Goal: Task Accomplishment & Management: Use online tool/utility

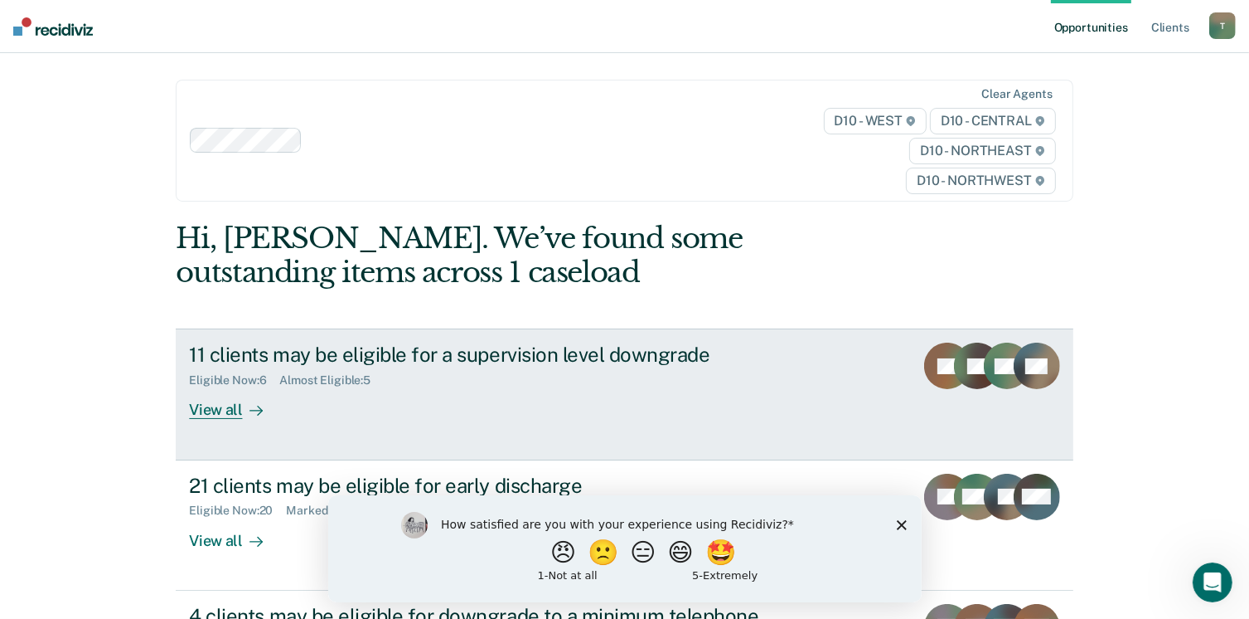
click at [229, 412] on div "View all" at bounding box center [235, 403] width 93 height 32
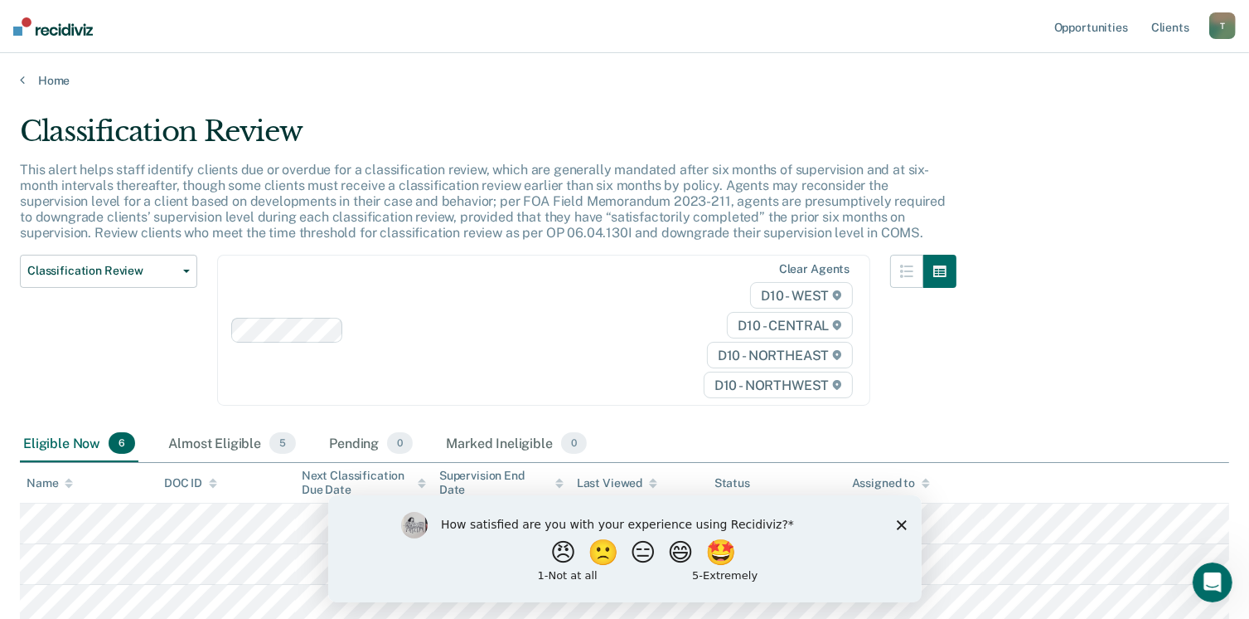
click at [907, 522] on div "How satisfied are you with your experience using Recidiviz? 😠 🙁 😑 😄 🤩 1 - Not a…" at bounding box center [624, 547] width 594 height 107
click at [898, 526] on icon "Close survey" at bounding box center [901, 524] width 10 height 10
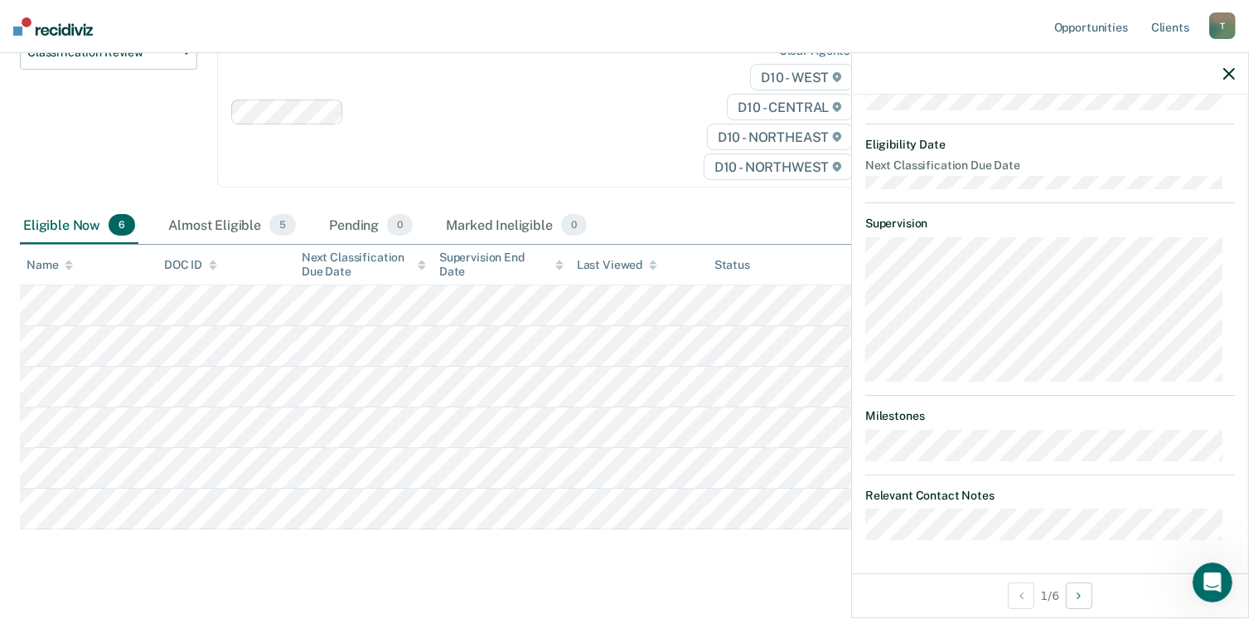
scroll to position [245, 0]
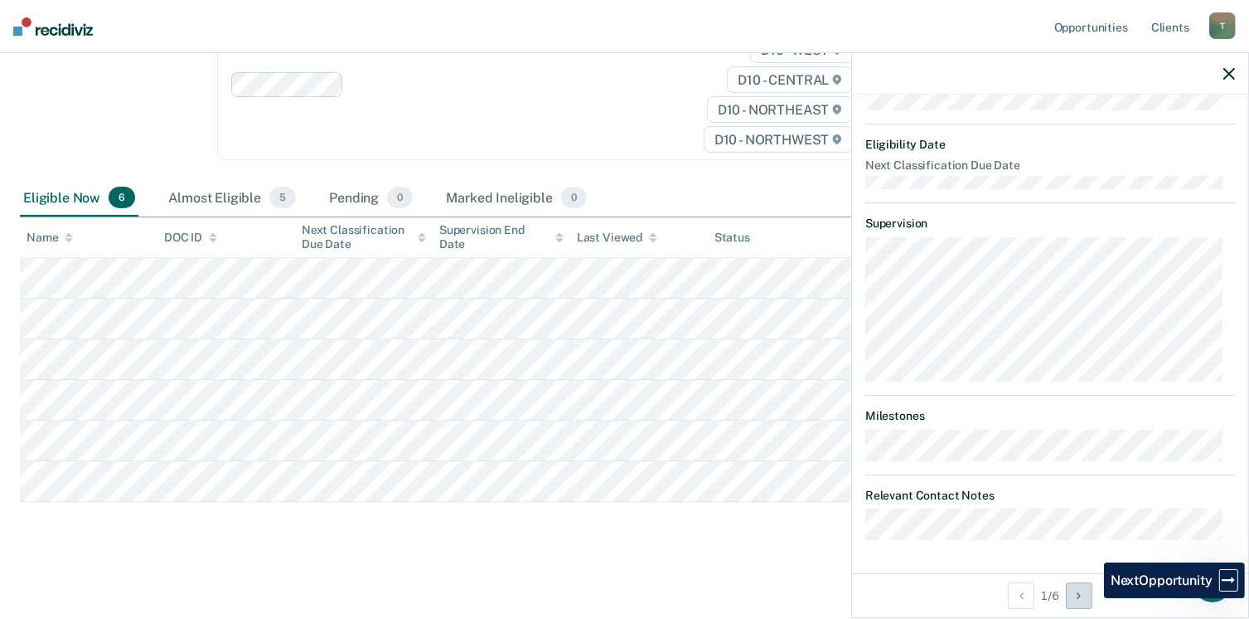
click at [1092, 598] on button "Next Opportunity" at bounding box center [1079, 595] width 27 height 27
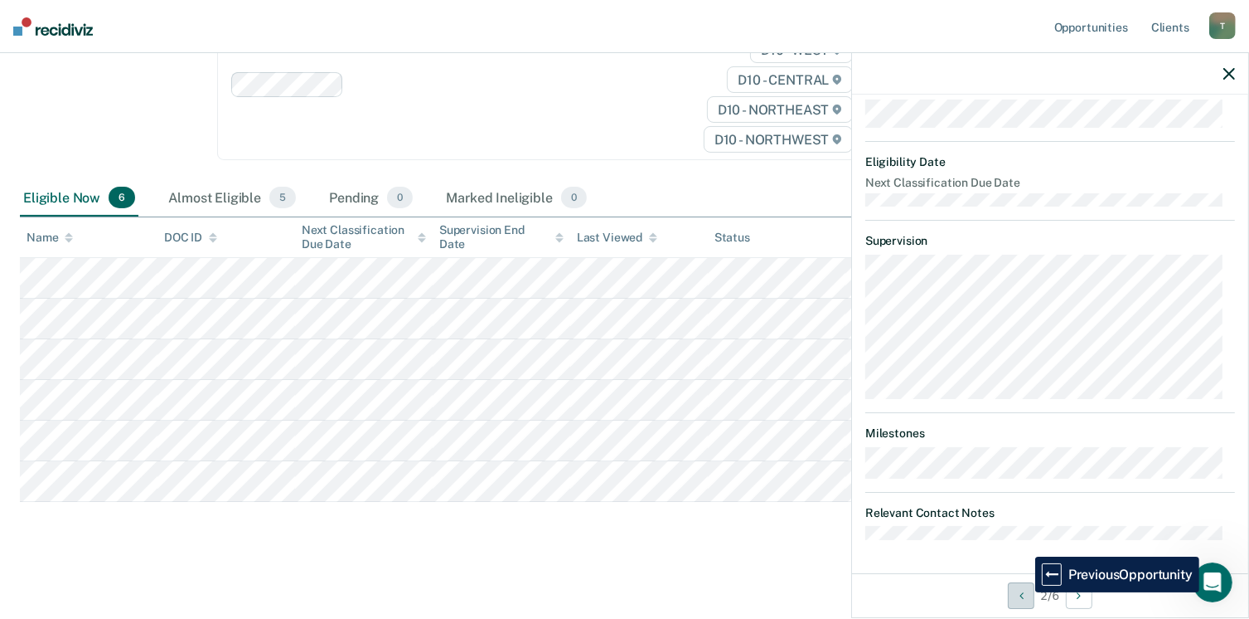
click at [1023, 592] on button "Previous Opportunity" at bounding box center [1021, 595] width 27 height 27
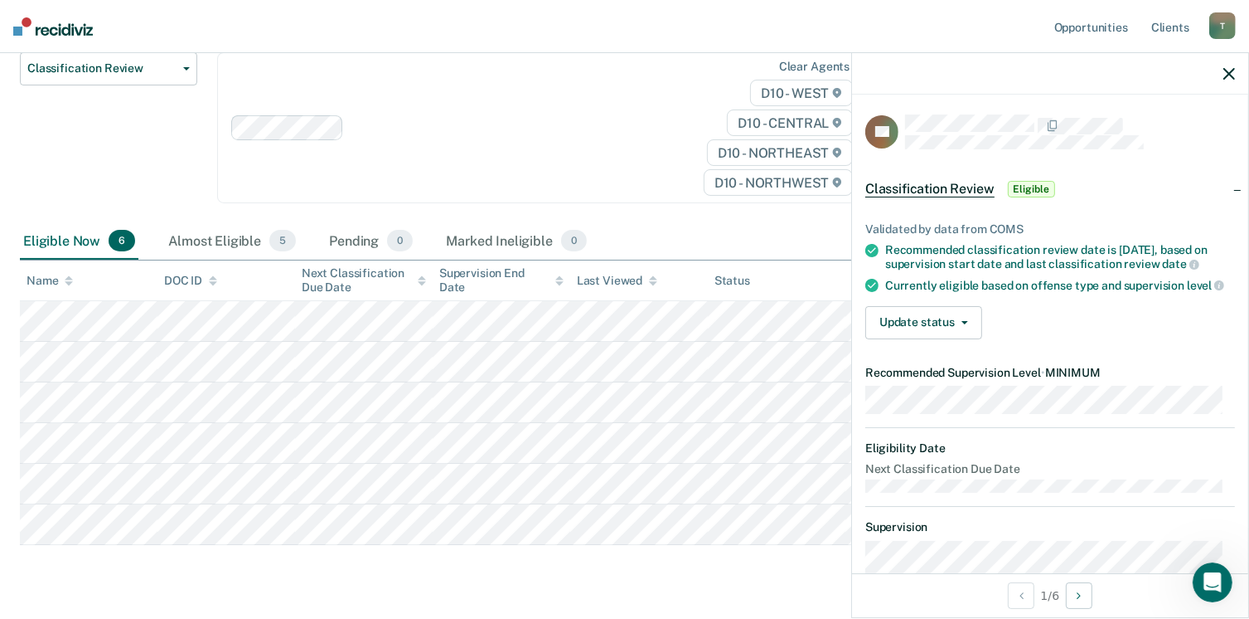
scroll to position [163, 0]
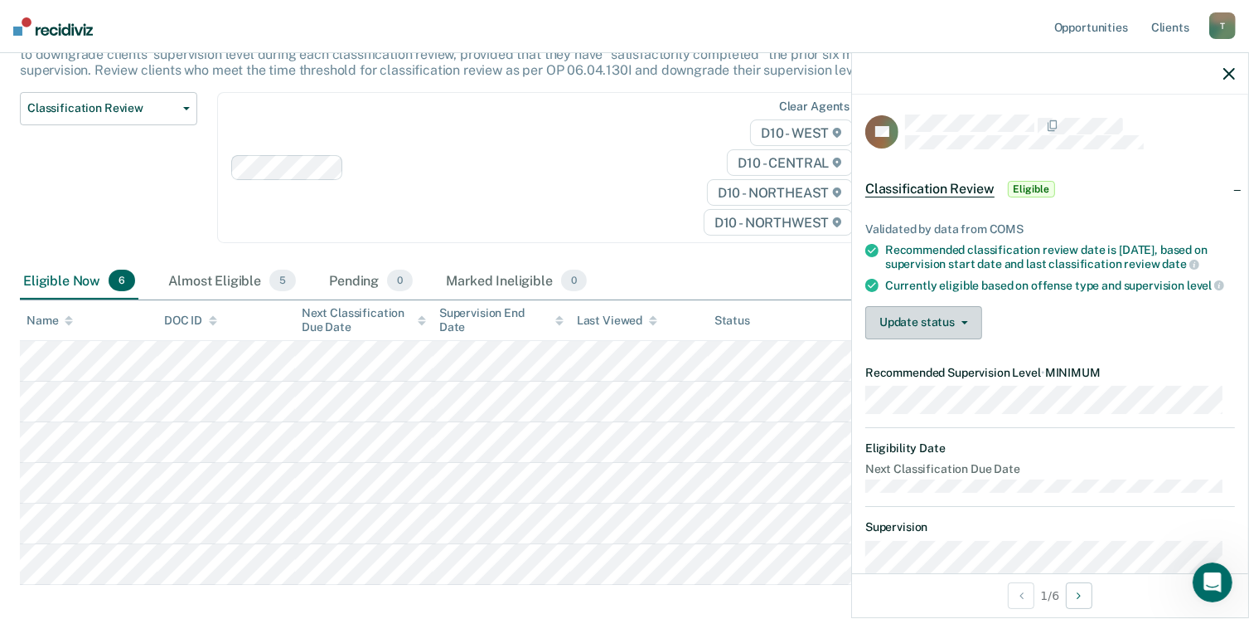
click at [964, 336] on button "Update status" at bounding box center [924, 322] width 117 height 33
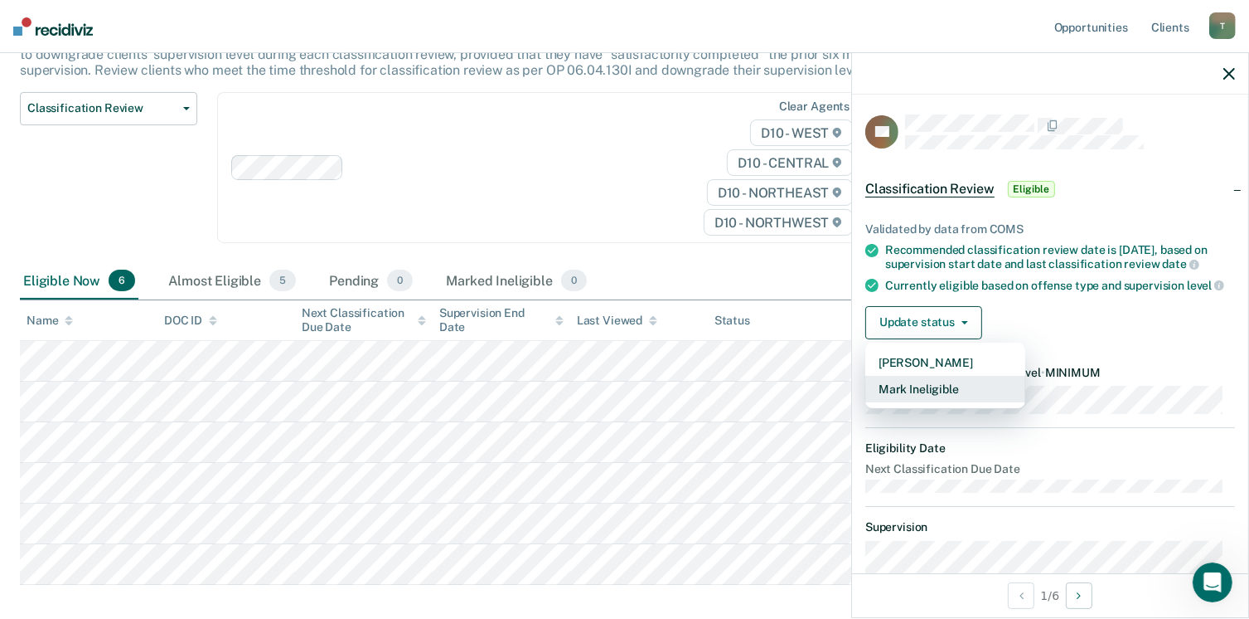
click at [949, 395] on button "Mark Ineligible" at bounding box center [946, 389] width 160 height 27
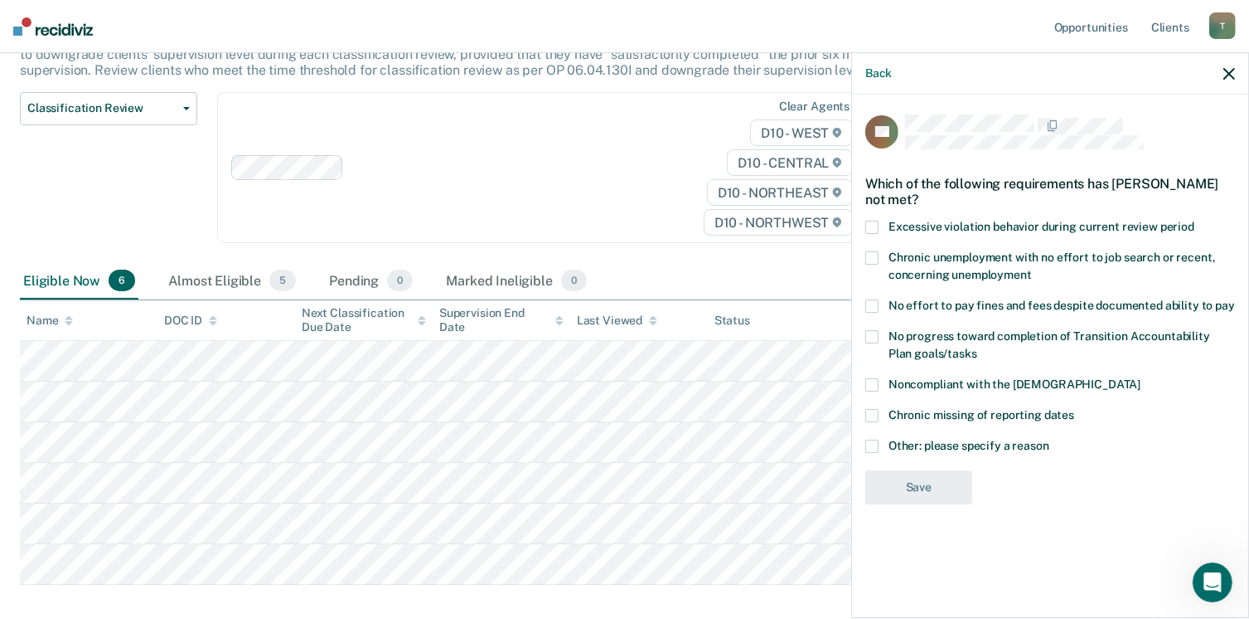
click at [874, 449] on span at bounding box center [872, 445] width 13 height 13
click at [1050, 439] on input "Other: please specify a reason" at bounding box center [1050, 439] width 0 height 0
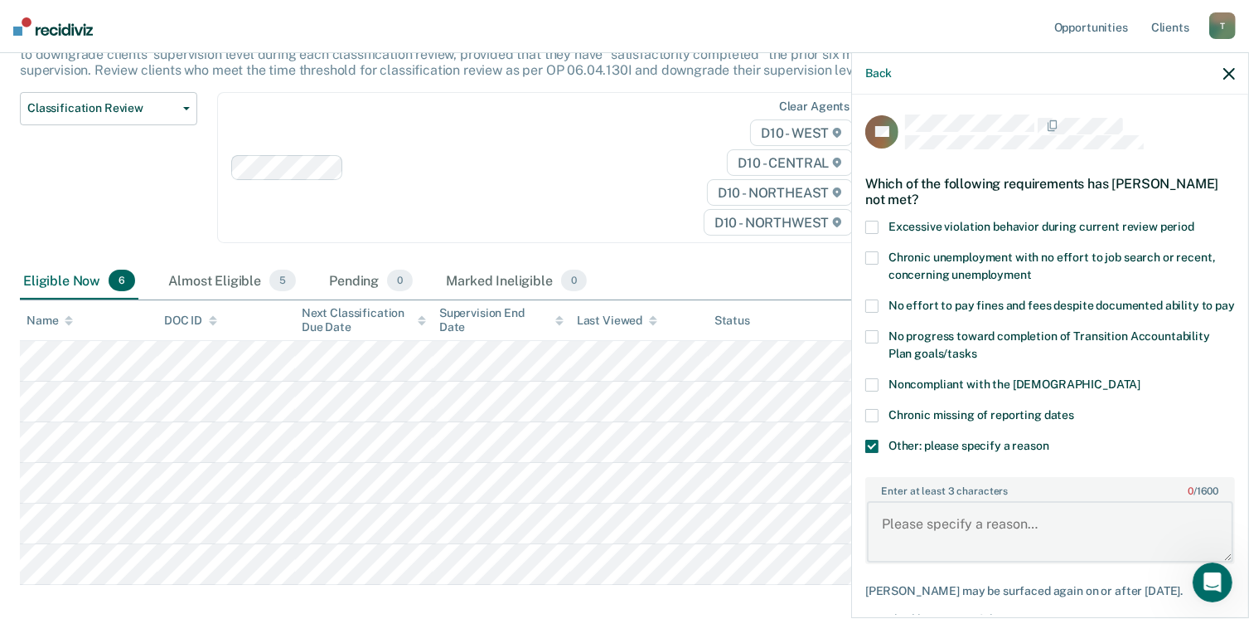
click at [884, 541] on textarea "Enter at least 3 characters 0 / 1600" at bounding box center [1050, 531] width 366 height 61
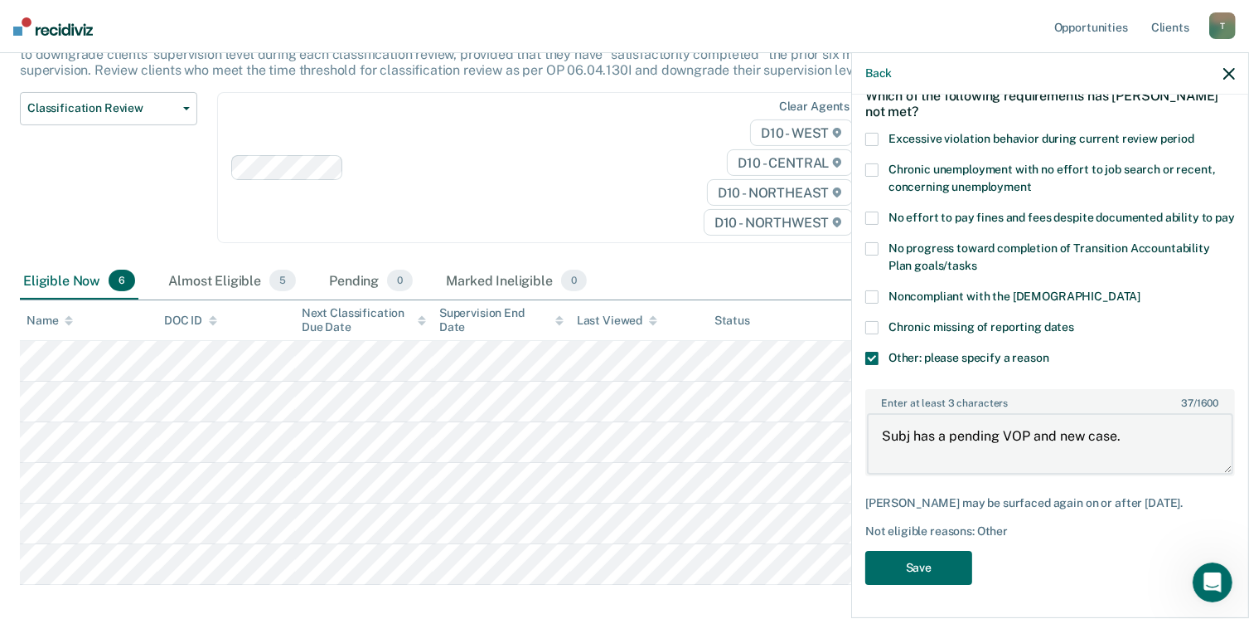
scroll to position [116, 0]
type textarea "Subj has a pending VOP and new case."
click at [929, 572] on button "Save" at bounding box center [919, 568] width 107 height 34
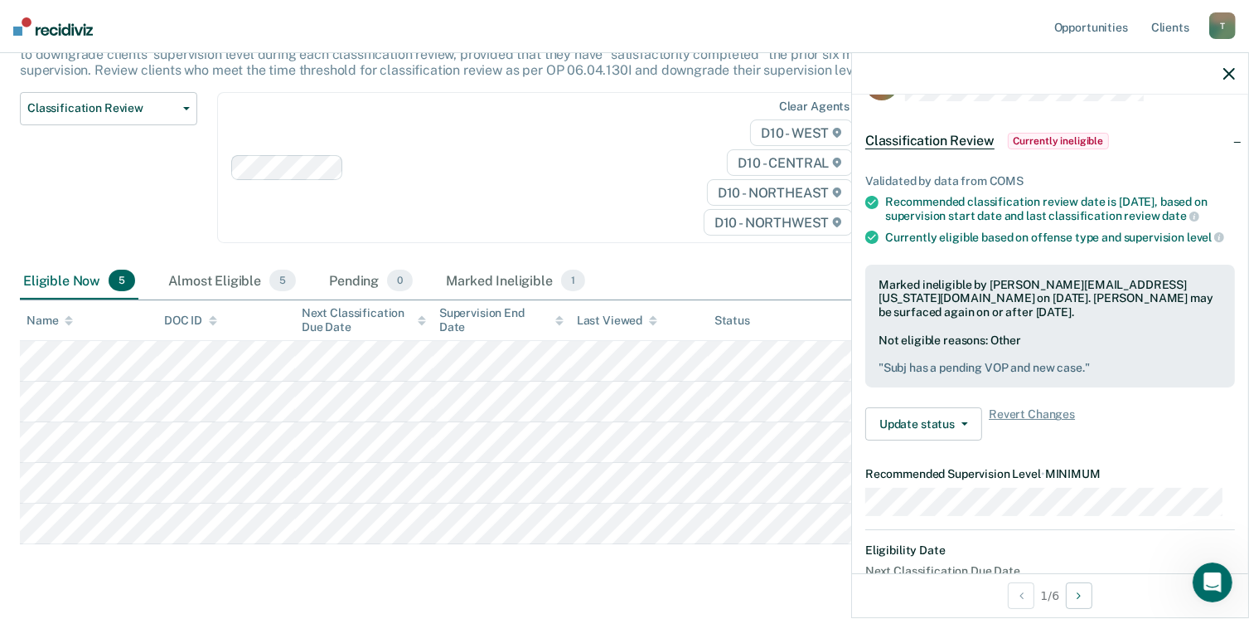
scroll to position [0, 0]
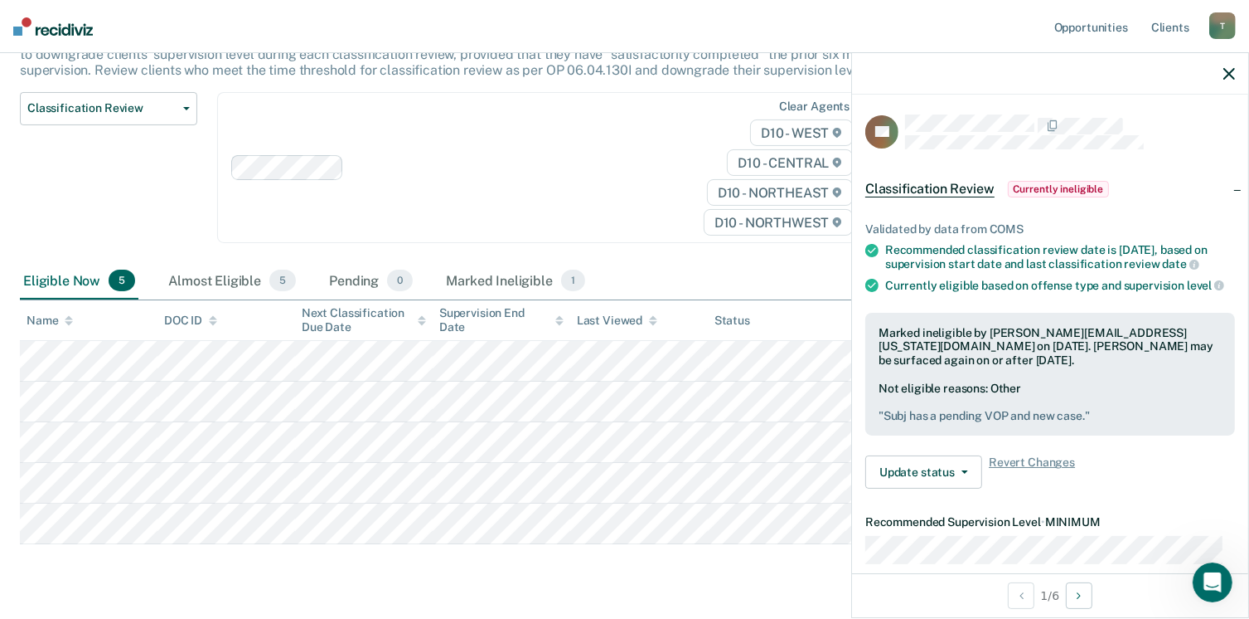
click at [1222, 72] on div at bounding box center [1050, 73] width 396 height 41
click at [1225, 71] on icon "button" at bounding box center [1230, 74] width 12 height 12
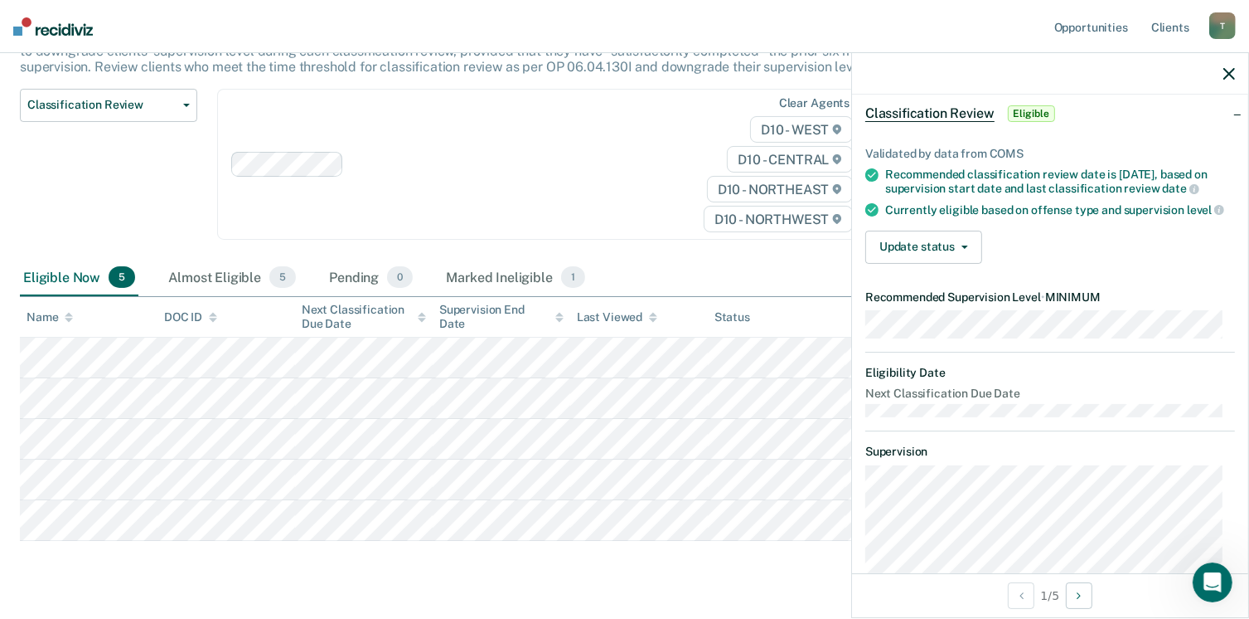
scroll to position [61, 0]
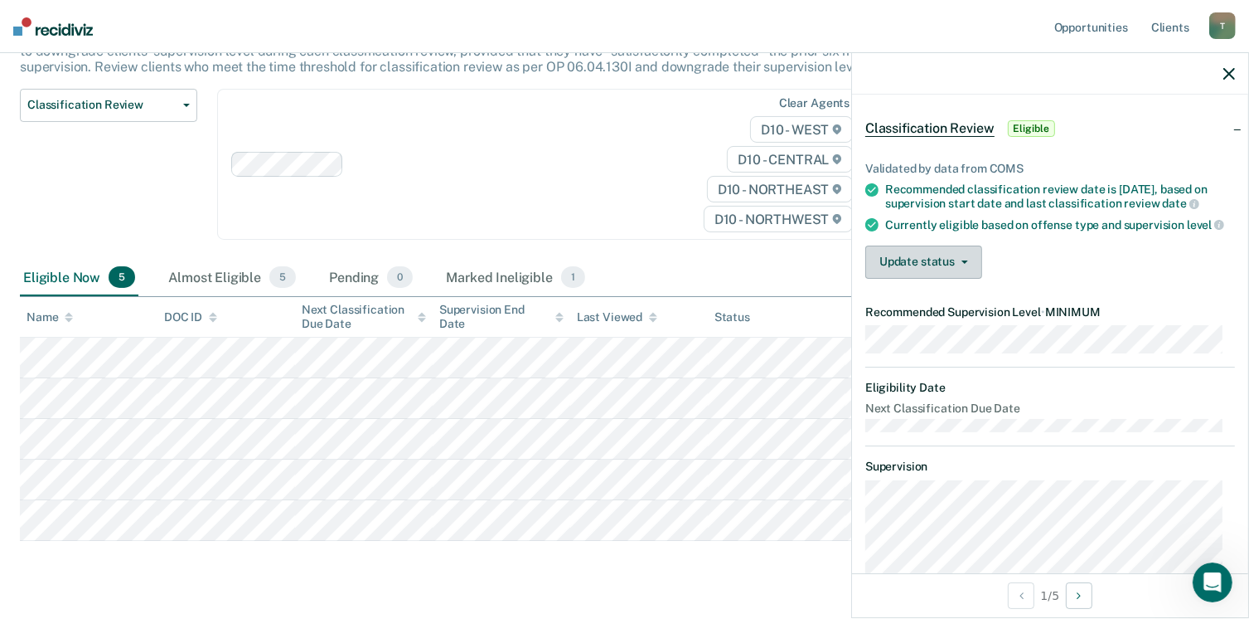
click at [968, 279] on button "Update status" at bounding box center [924, 261] width 117 height 33
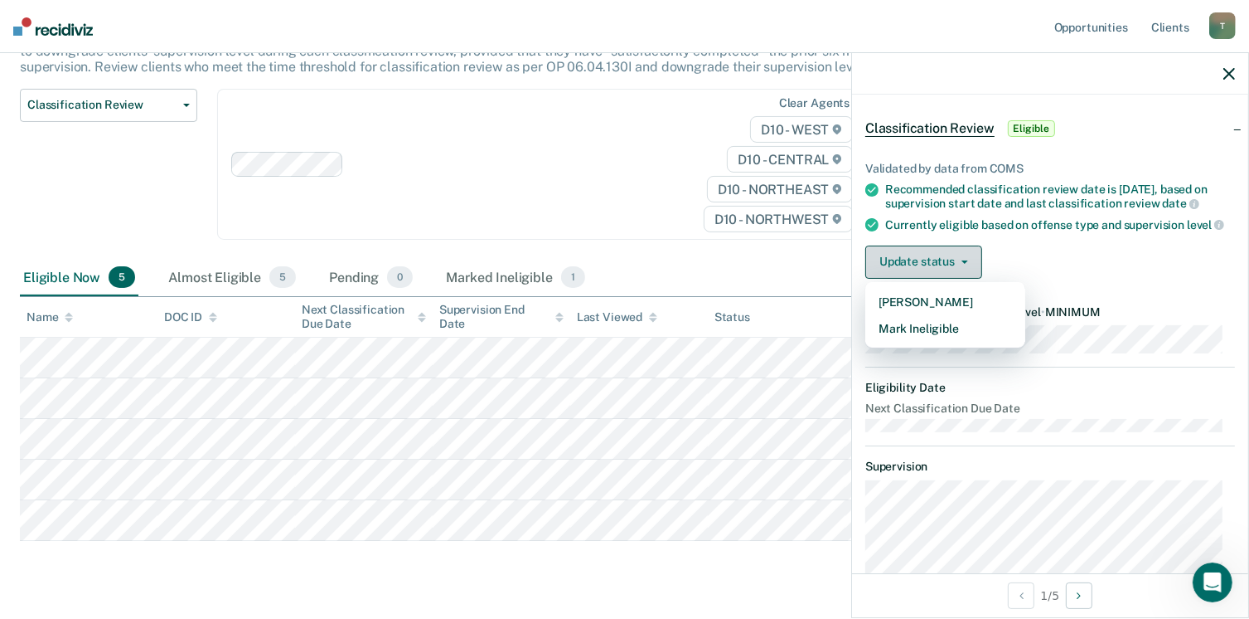
click at [968, 279] on button "Update status" at bounding box center [924, 261] width 117 height 33
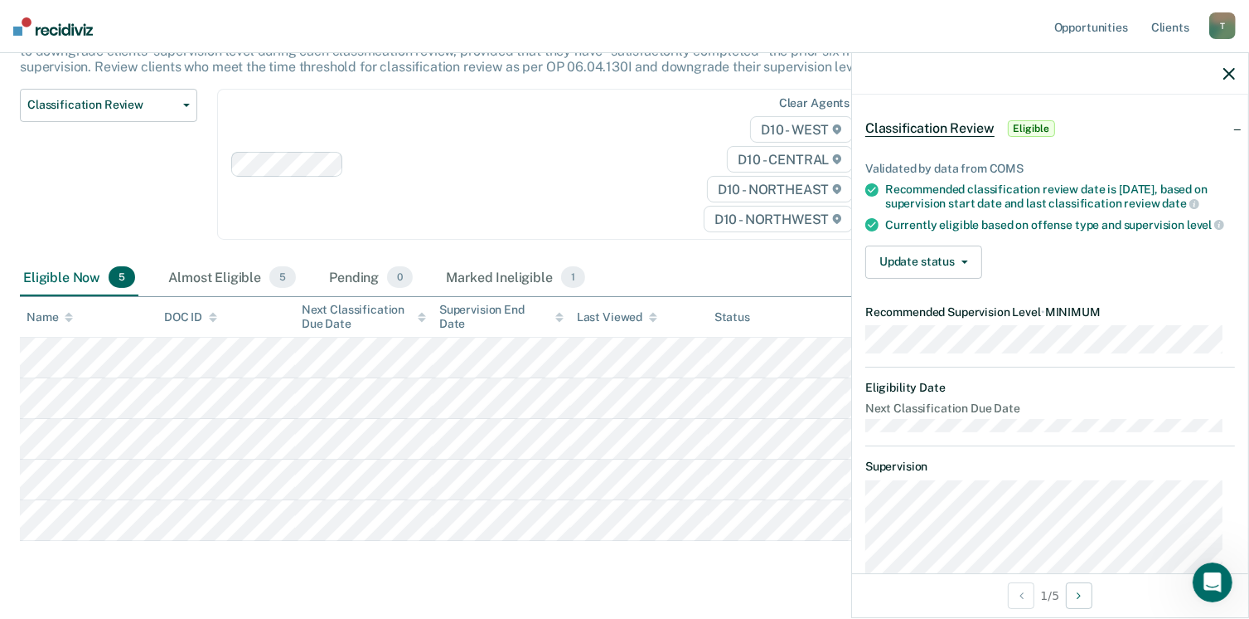
click at [1038, 127] on span "Eligible" at bounding box center [1031, 128] width 47 height 17
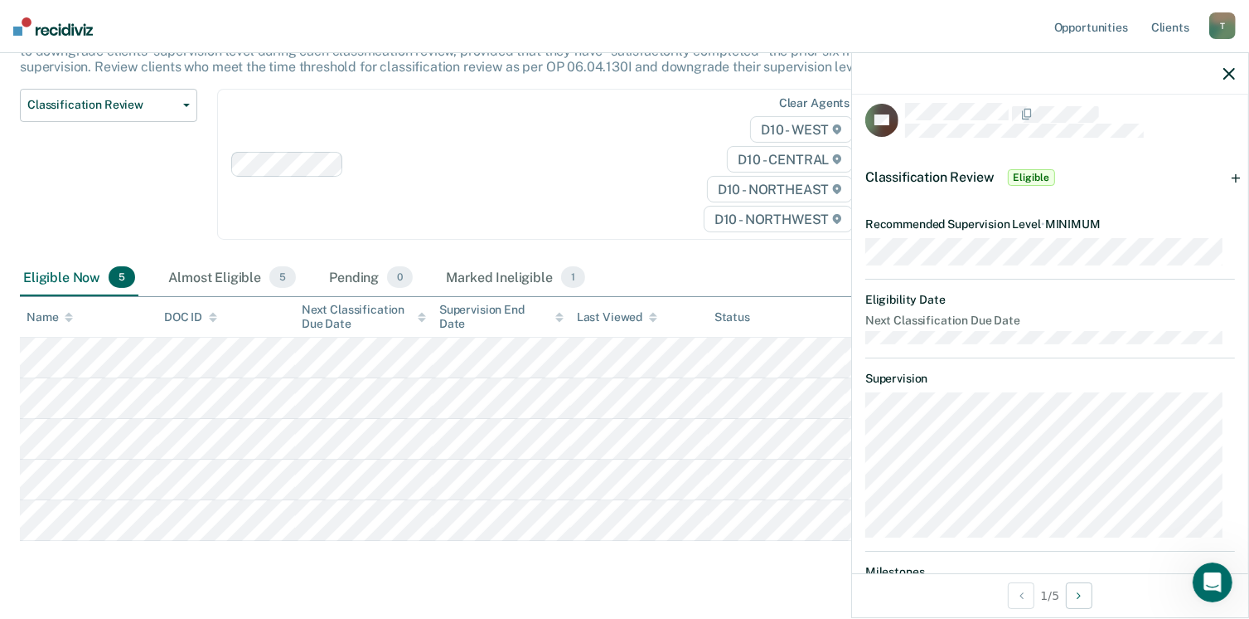
scroll to position [0, 0]
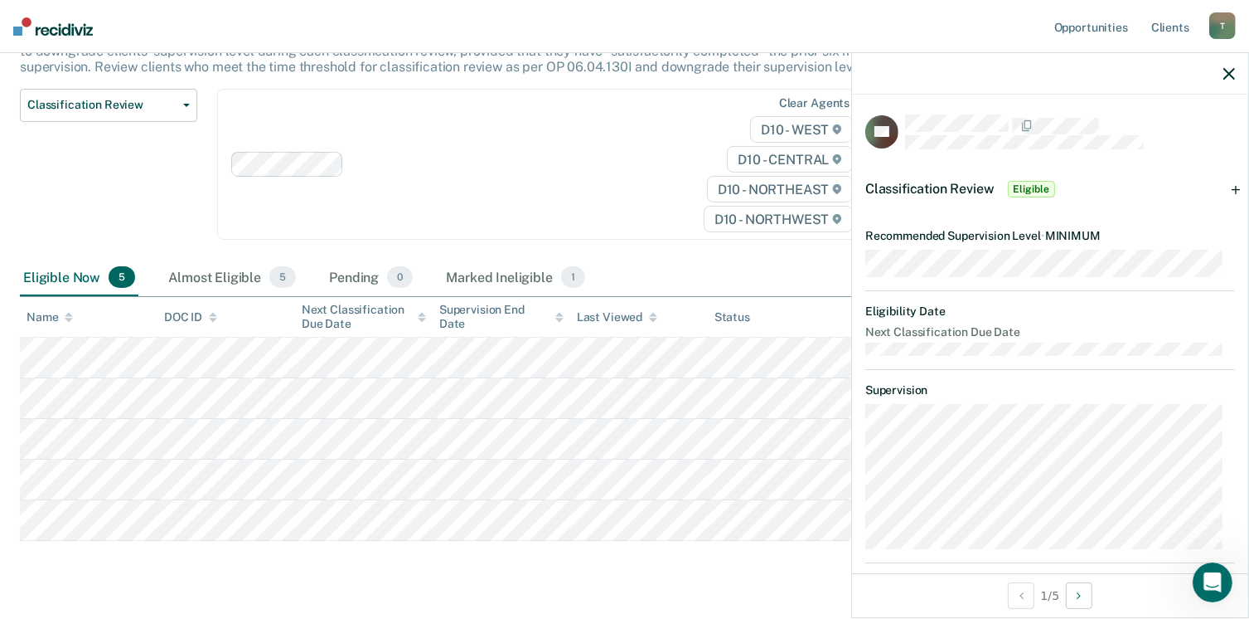
click at [1030, 190] on span "Eligible" at bounding box center [1031, 189] width 47 height 17
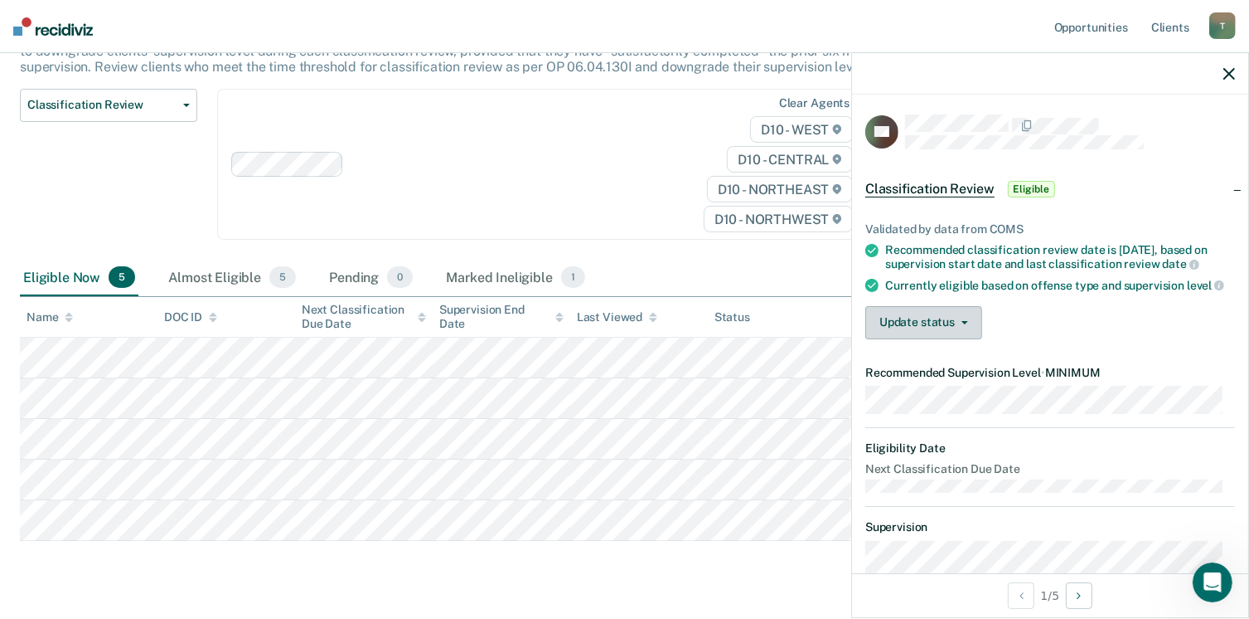
click at [962, 339] on button "Update status" at bounding box center [924, 322] width 117 height 33
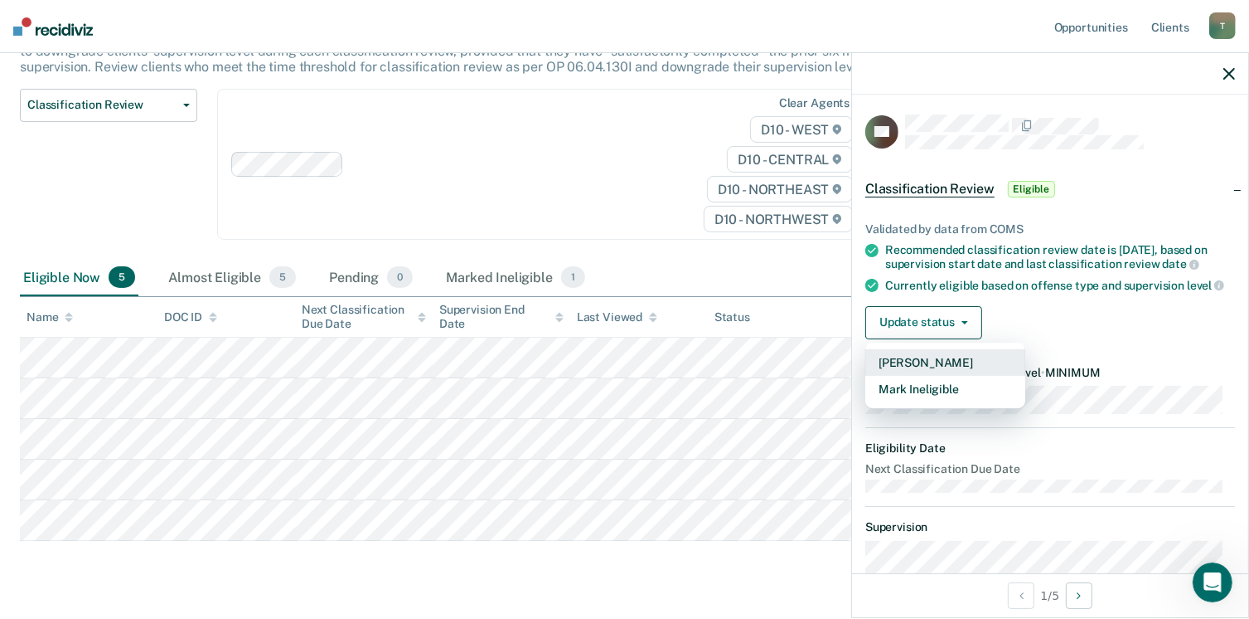
click at [962, 376] on button "[PERSON_NAME]" at bounding box center [946, 362] width 160 height 27
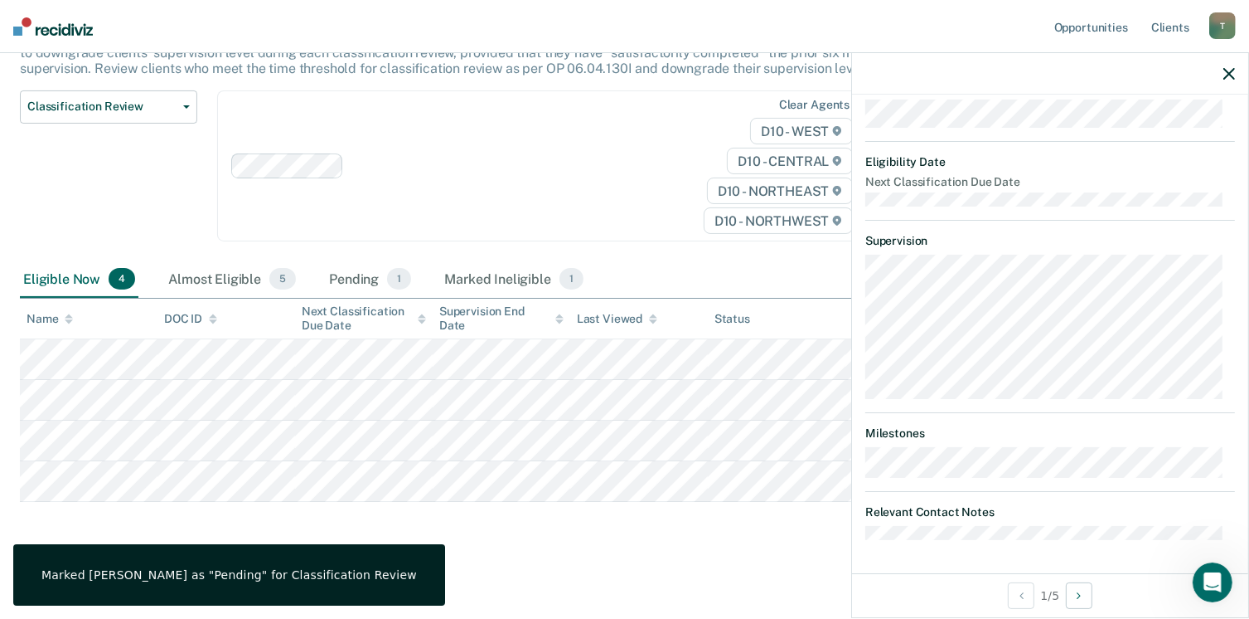
scroll to position [391, 0]
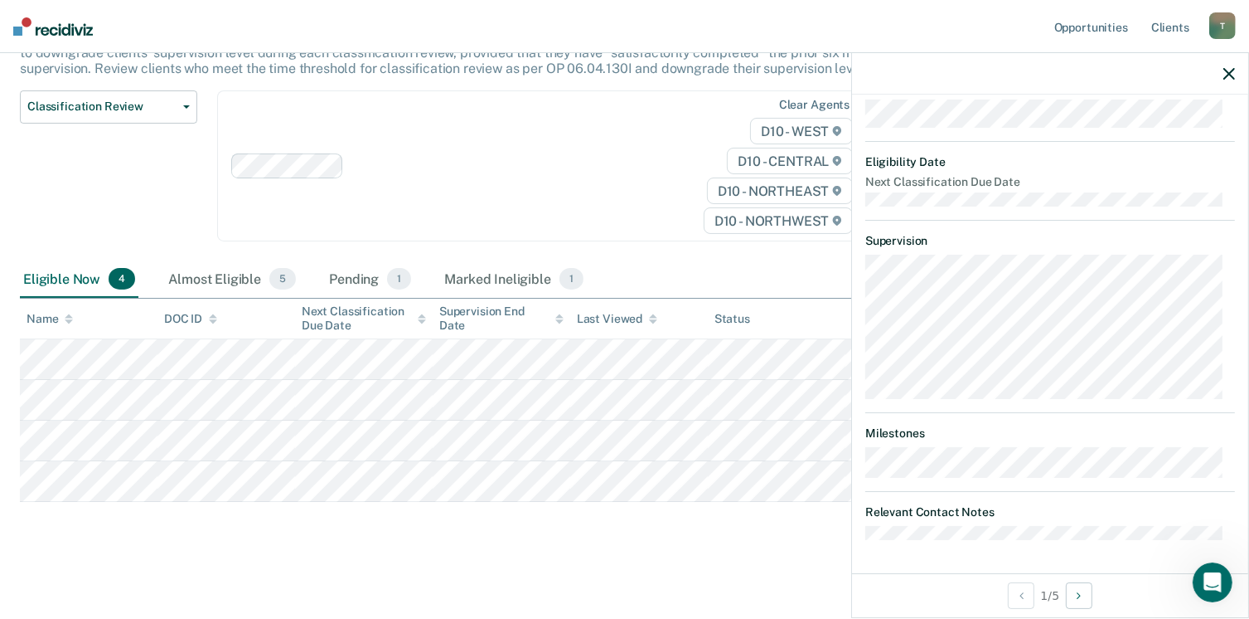
click at [973, 512] on dt "Relevant Contact Notes" at bounding box center [1051, 512] width 370 height 14
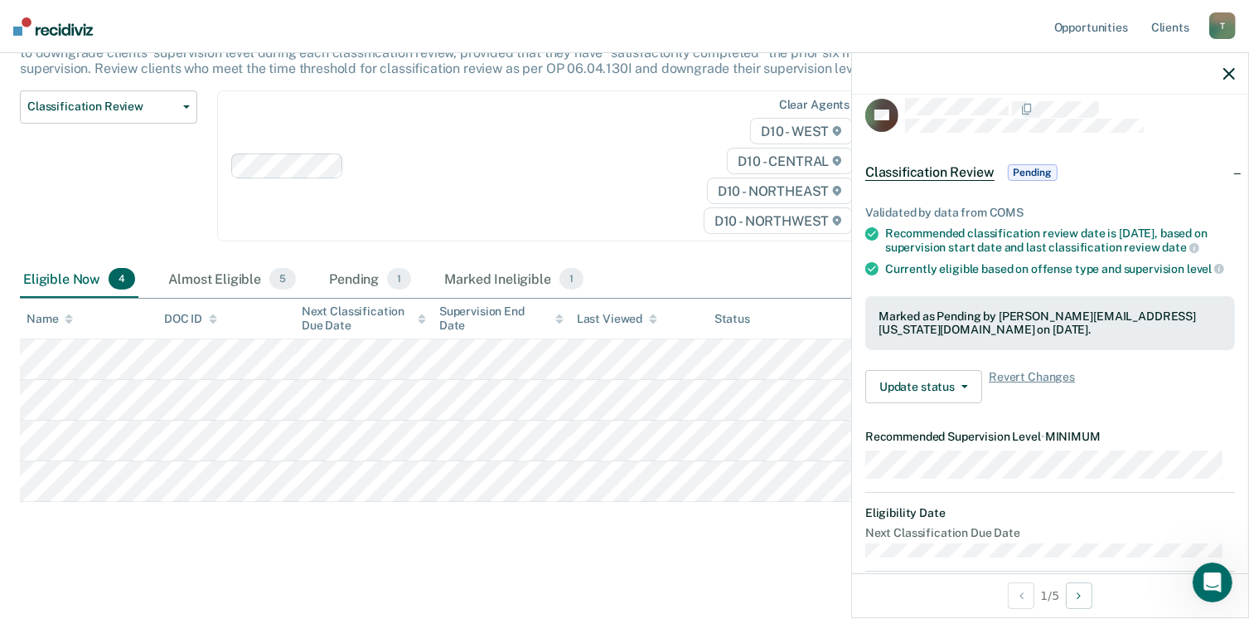
scroll to position [0, 0]
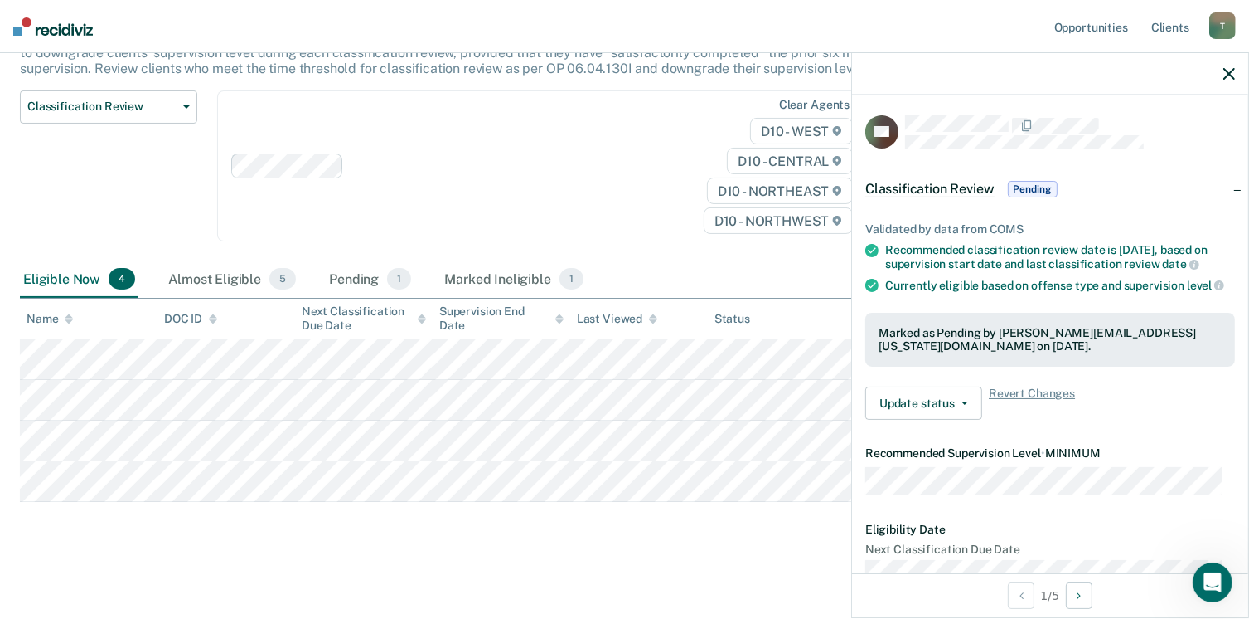
click at [1030, 191] on span "Pending" at bounding box center [1033, 189] width 50 height 17
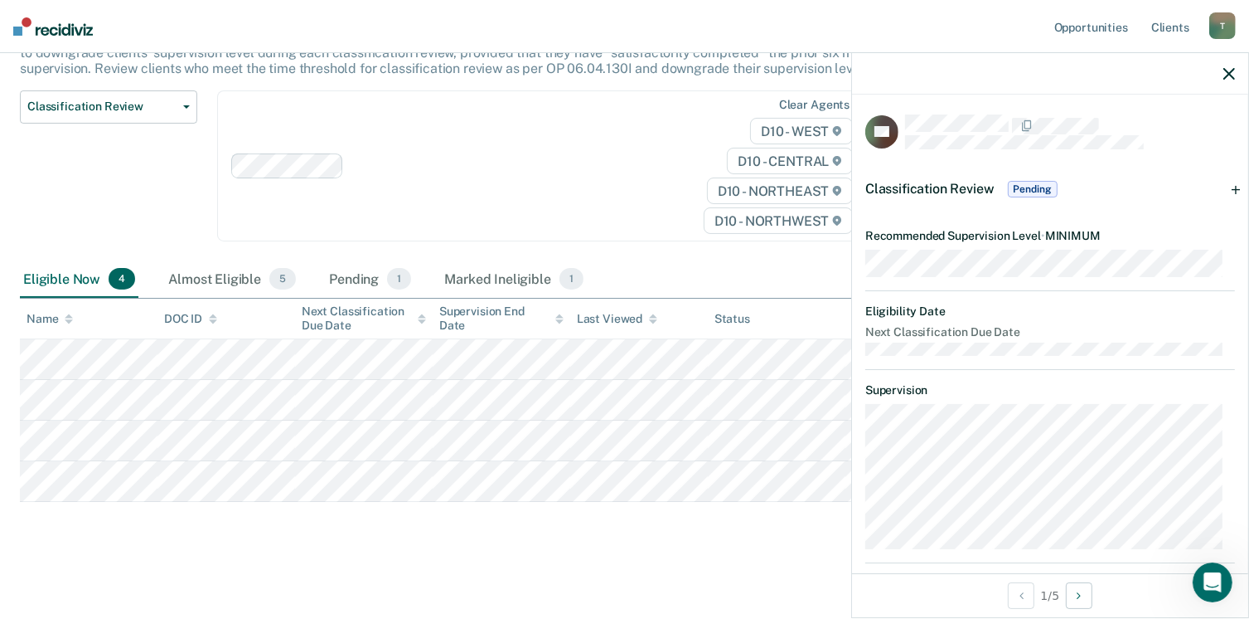
click at [1026, 184] on span "Pending" at bounding box center [1033, 189] width 50 height 17
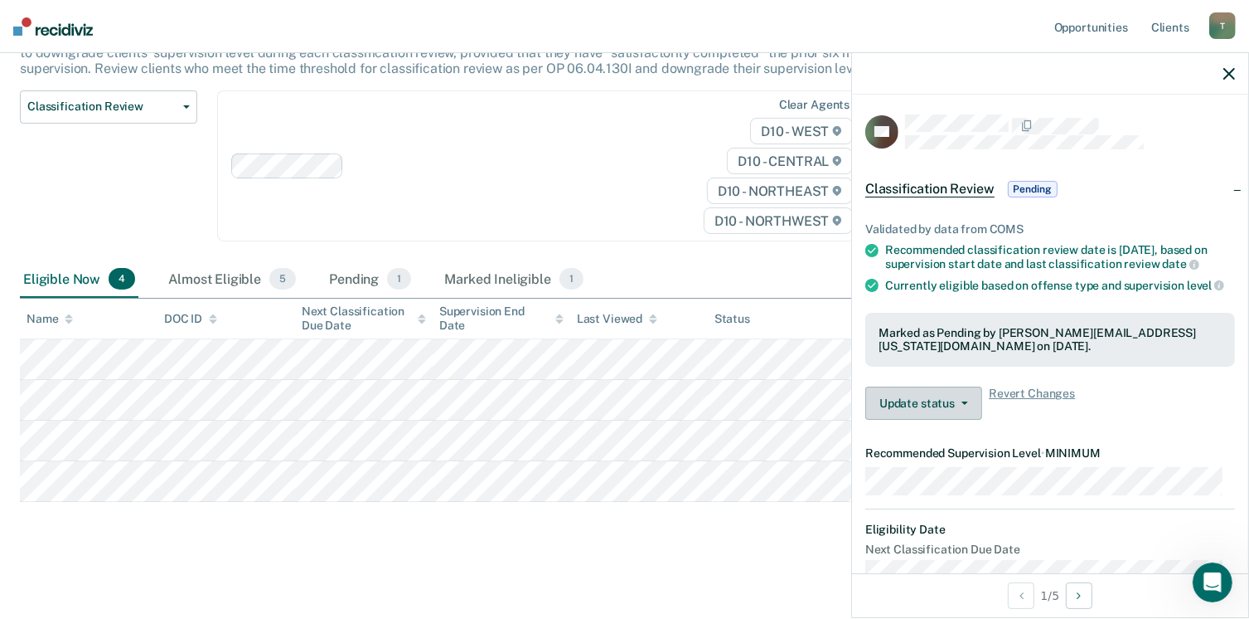
click at [960, 420] on button "Update status" at bounding box center [924, 402] width 117 height 33
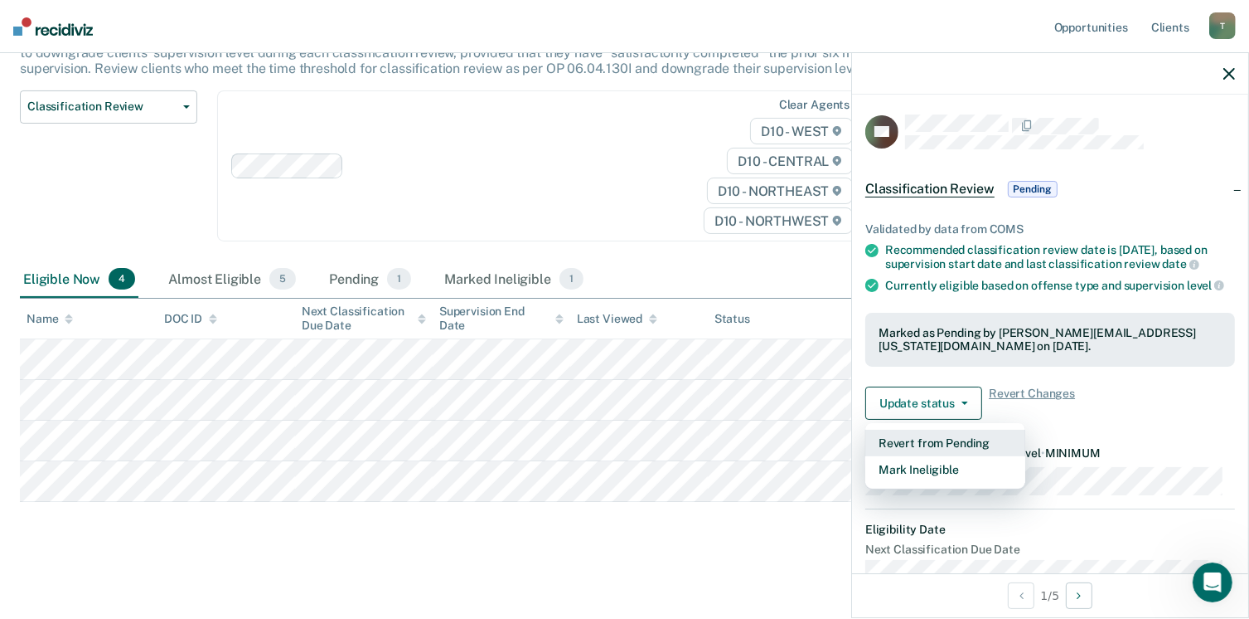
click at [962, 456] on button "Revert from Pending" at bounding box center [946, 442] width 160 height 27
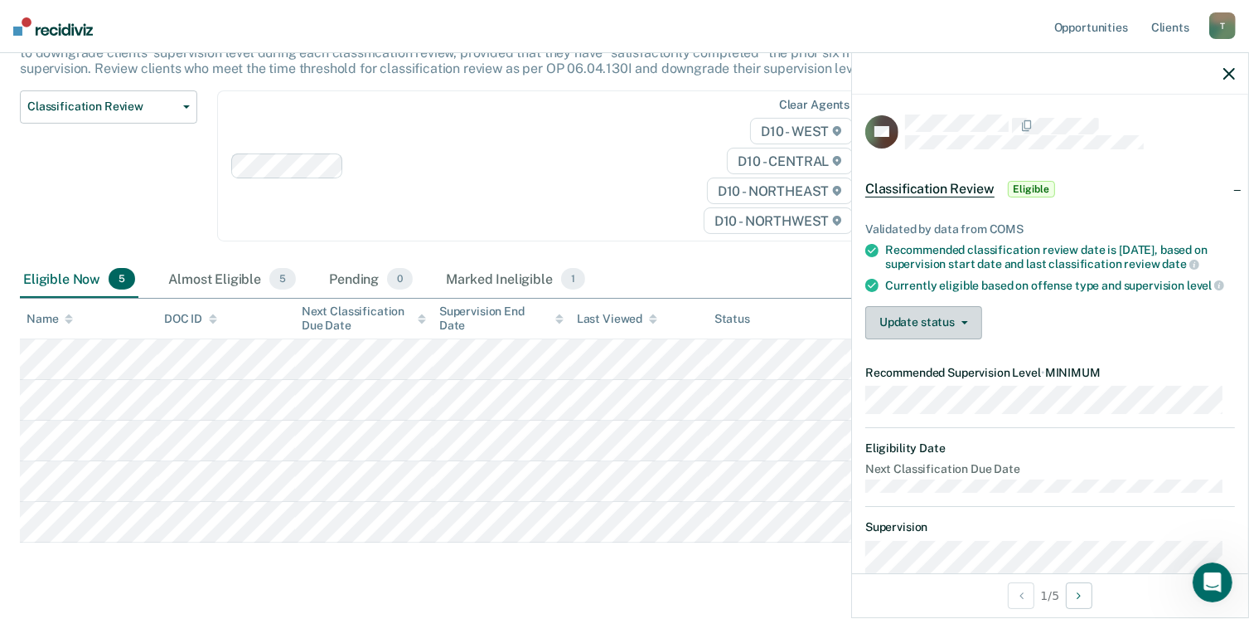
click at [968, 339] on button "Update status" at bounding box center [924, 322] width 117 height 33
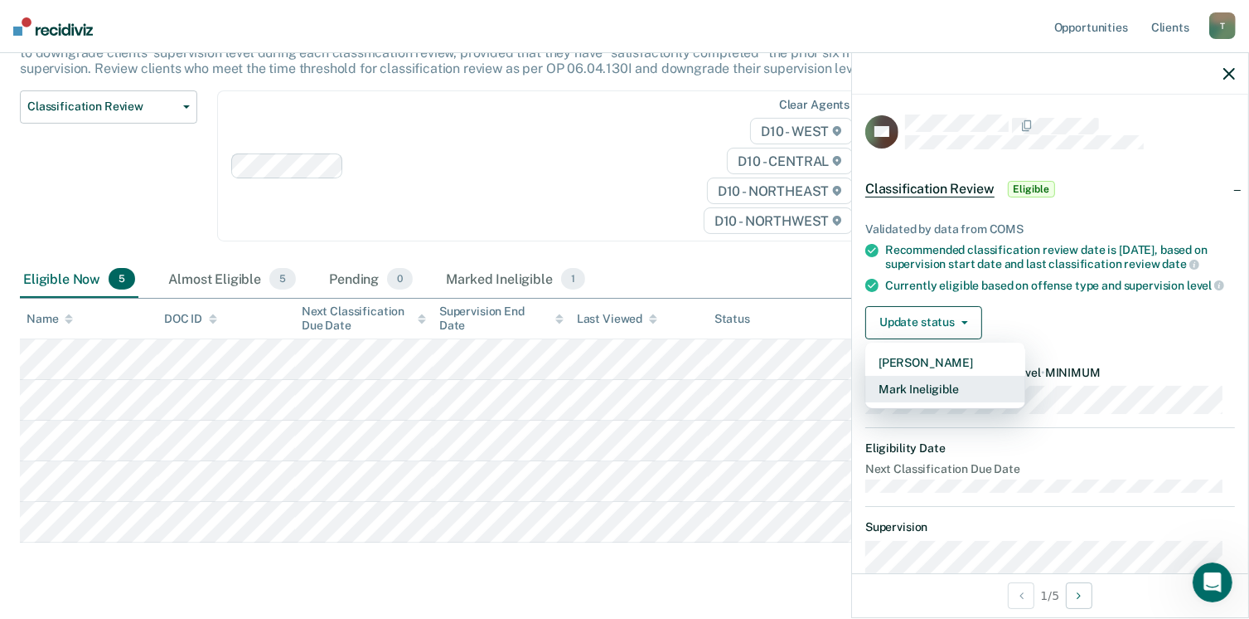
click at [948, 402] on button "Mark Ineligible" at bounding box center [946, 389] width 160 height 27
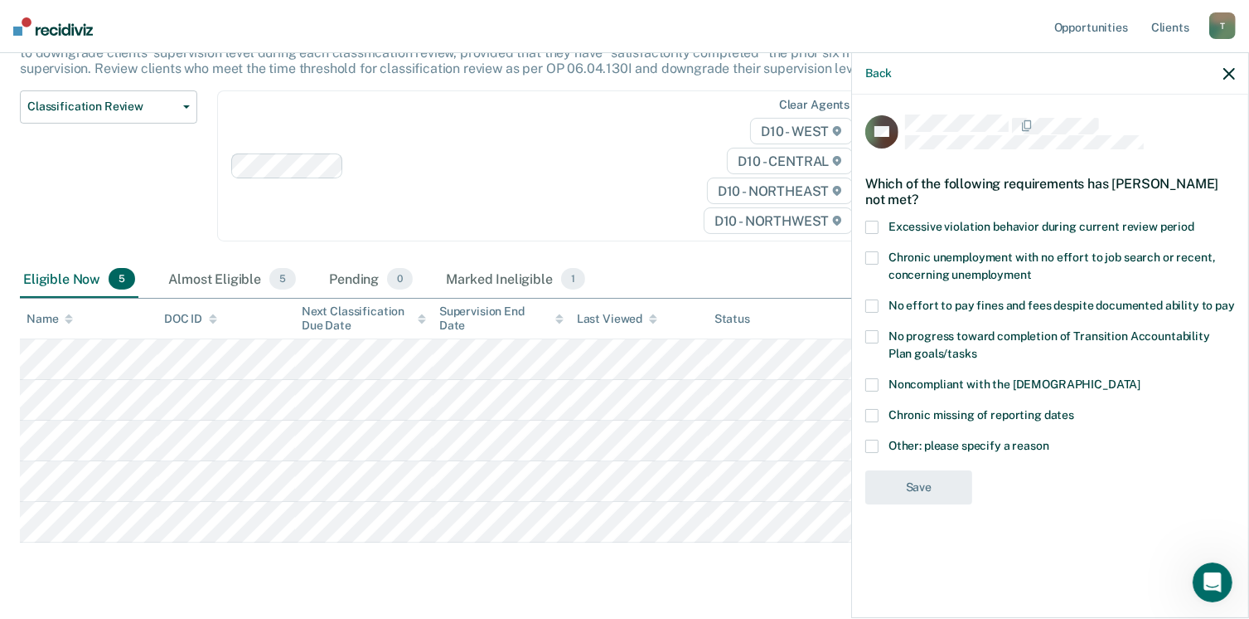
click at [870, 382] on span at bounding box center [872, 384] width 13 height 13
click at [1141, 378] on input "Noncompliant with the [DEMOGRAPHIC_DATA]" at bounding box center [1141, 378] width 0 height 0
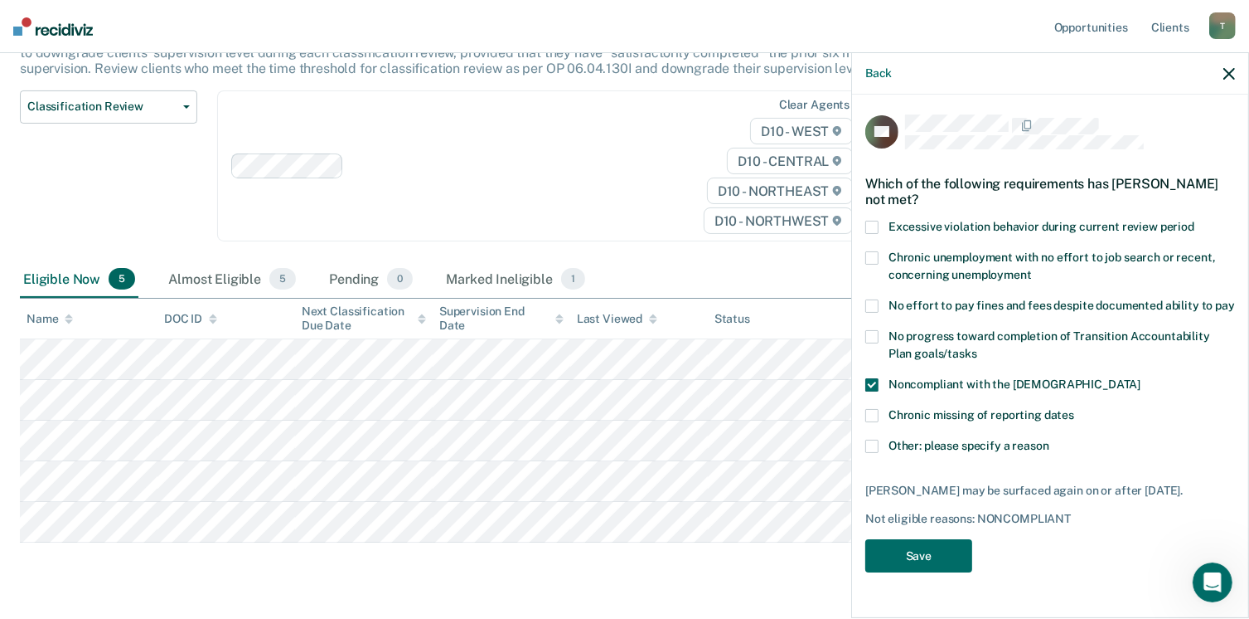
click at [878, 449] on span at bounding box center [872, 445] width 13 height 13
click at [1050, 439] on input "Other: please specify a reason" at bounding box center [1050, 439] width 0 height 0
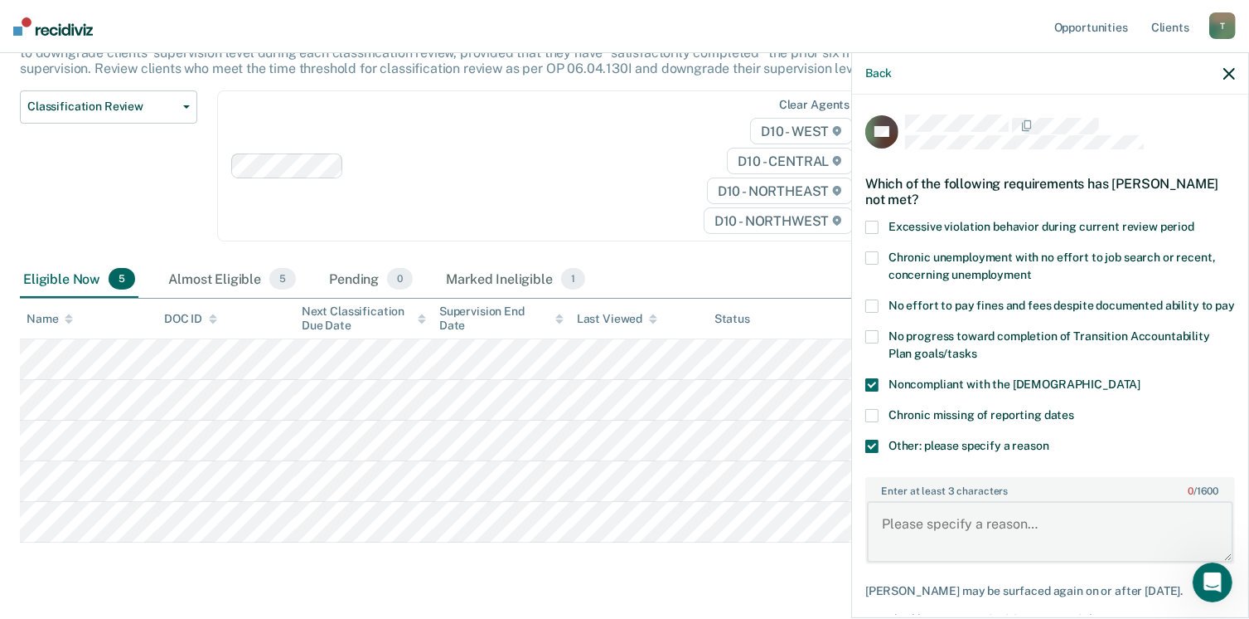
click at [895, 521] on textarea "Enter at least 3 characters 0 / 1600" at bounding box center [1050, 531] width 366 height 61
type textarea "W"
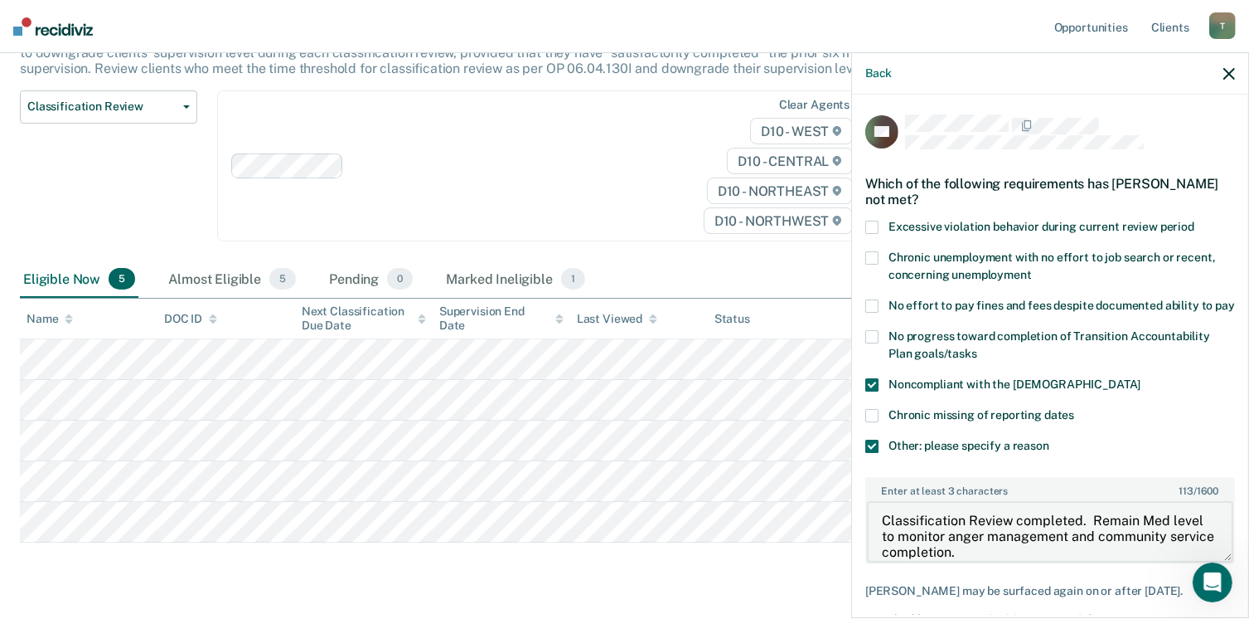
scroll to position [83, 0]
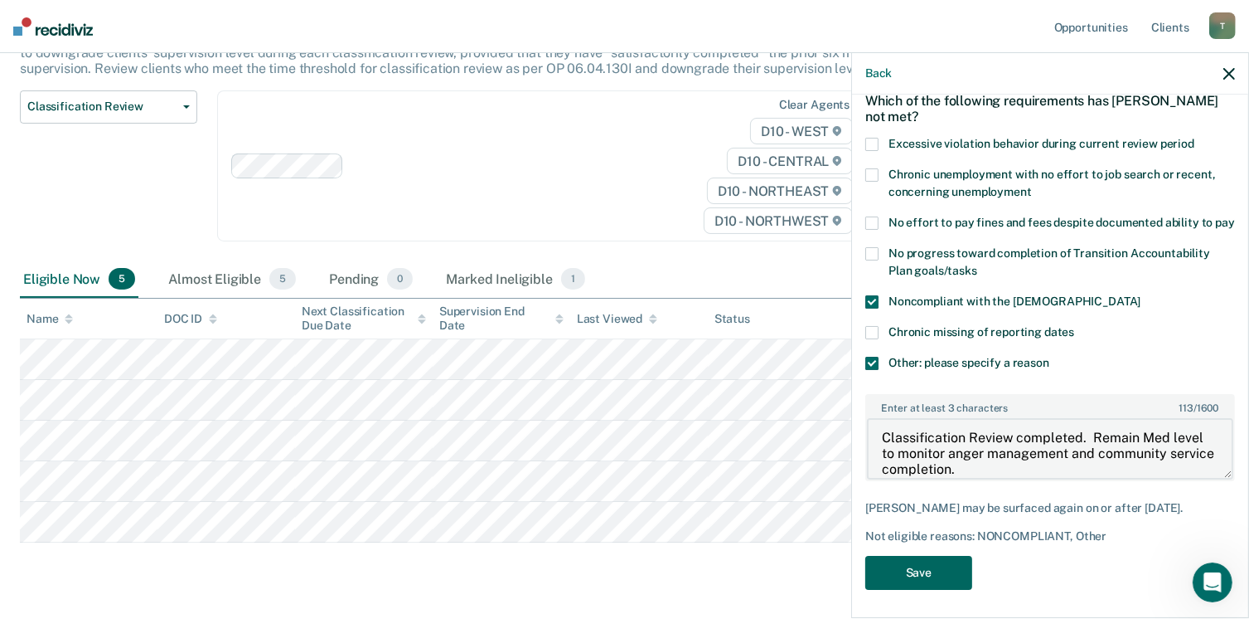
type textarea "Classification Review completed. Remain Med level to monitor anger management a…"
click at [936, 589] on button "Save" at bounding box center [919, 572] width 107 height 34
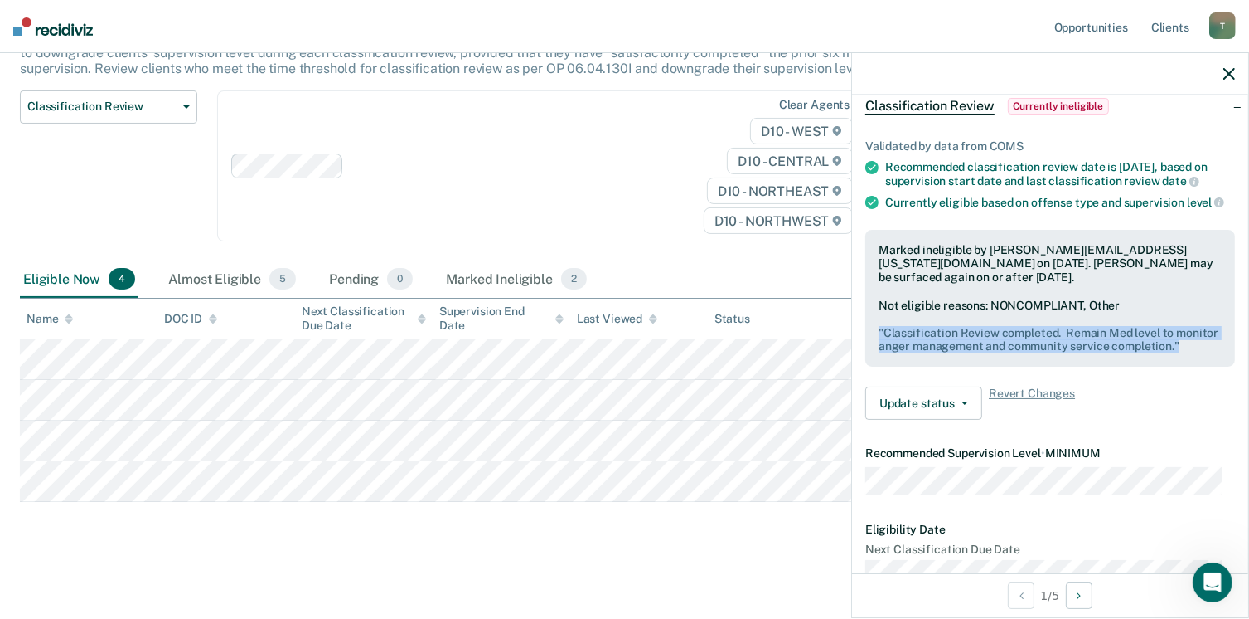
drag, startPoint x: 879, startPoint y: 356, endPoint x: 949, endPoint y: 389, distance: 77.9
click at [949, 354] on pre "" Classification Review completed. Remain Med level to monitor anger management…" at bounding box center [1050, 340] width 343 height 28
drag, startPoint x: 949, startPoint y: 389, endPoint x: 924, endPoint y: 373, distance: 29.4
copy pre "" Classification Review completed. Remain Med level to monitor anger management…"
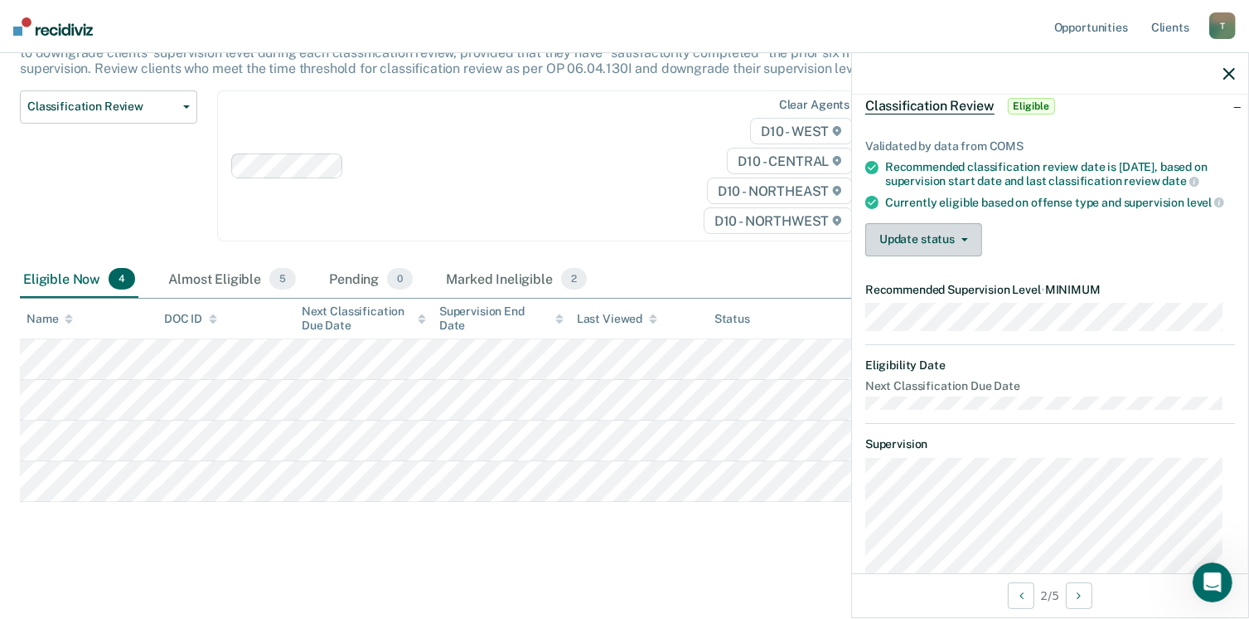
click at [968, 256] on button "Update status" at bounding box center [924, 239] width 117 height 33
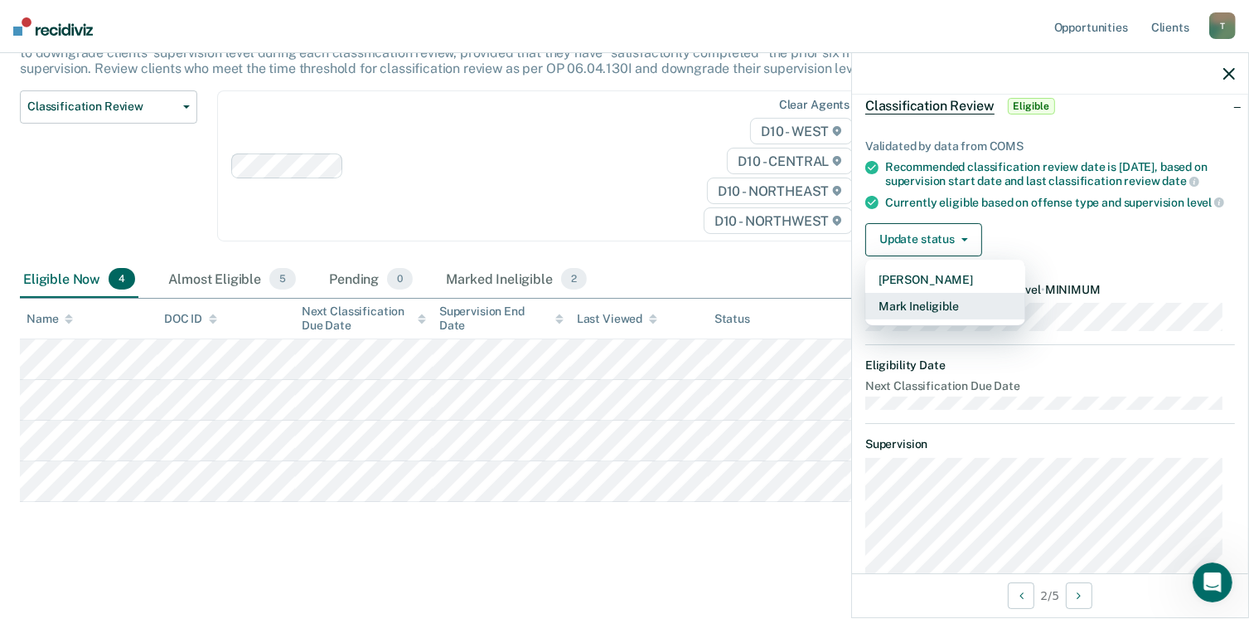
click at [942, 319] on button "Mark Ineligible" at bounding box center [946, 306] width 160 height 27
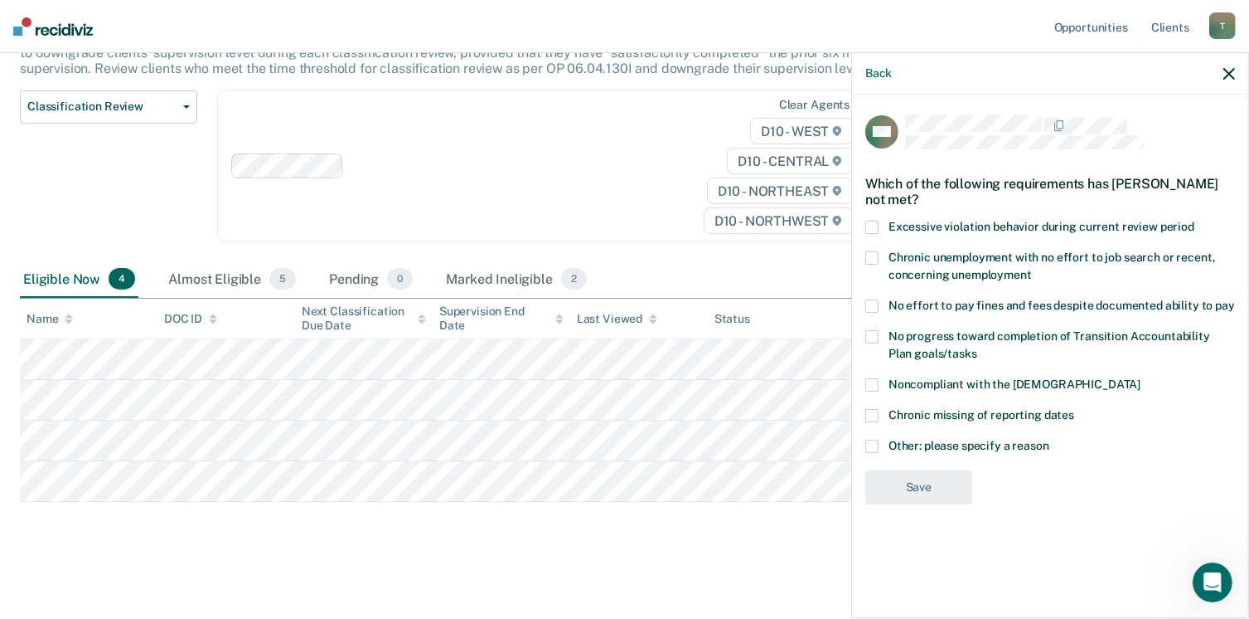
click at [872, 439] on span at bounding box center [872, 445] width 13 height 13
click at [1050, 439] on input "Other: please specify a reason" at bounding box center [1050, 439] width 0 height 0
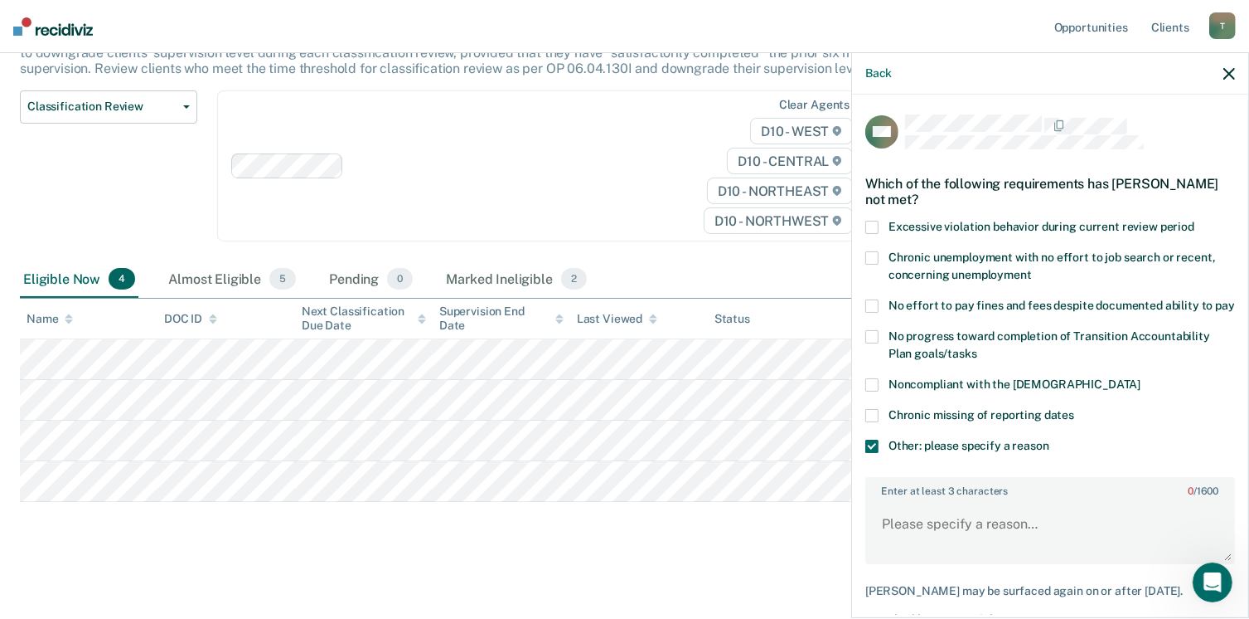
click at [887, 497] on label "Enter at least 3 characters 0 / 1600" at bounding box center [1050, 487] width 366 height 18
click at [887, 510] on textarea "Enter at least 3 characters 0 / 1600" at bounding box center [1050, 531] width 366 height 61
paste textarea ""Classification Review completed. Remain Med level to monitor anger management …"
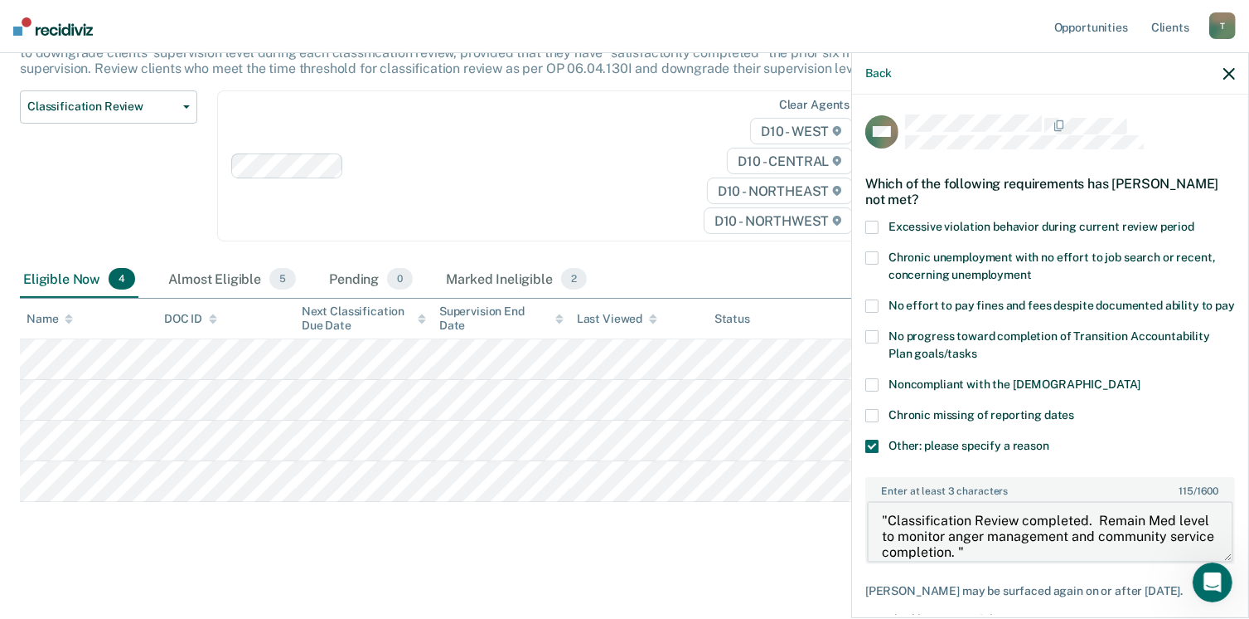
scroll to position [16, 0]
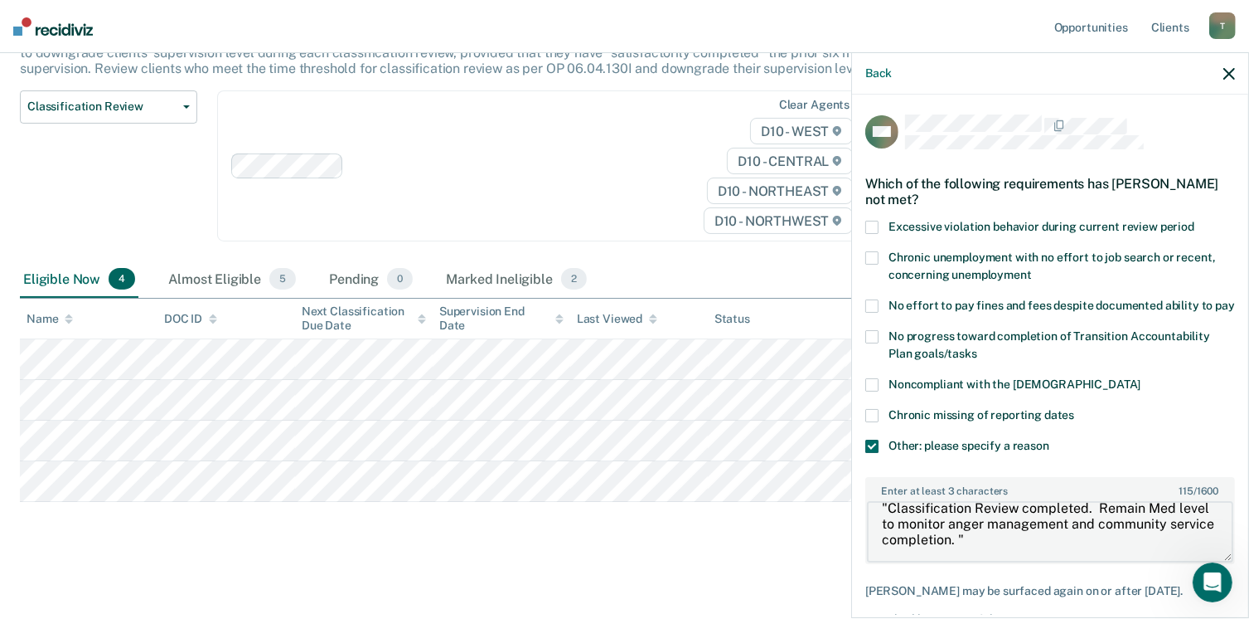
click at [980, 538] on textarea ""Classification Review completed. Remain Med level to monitor anger management …" at bounding box center [1050, 531] width 366 height 61
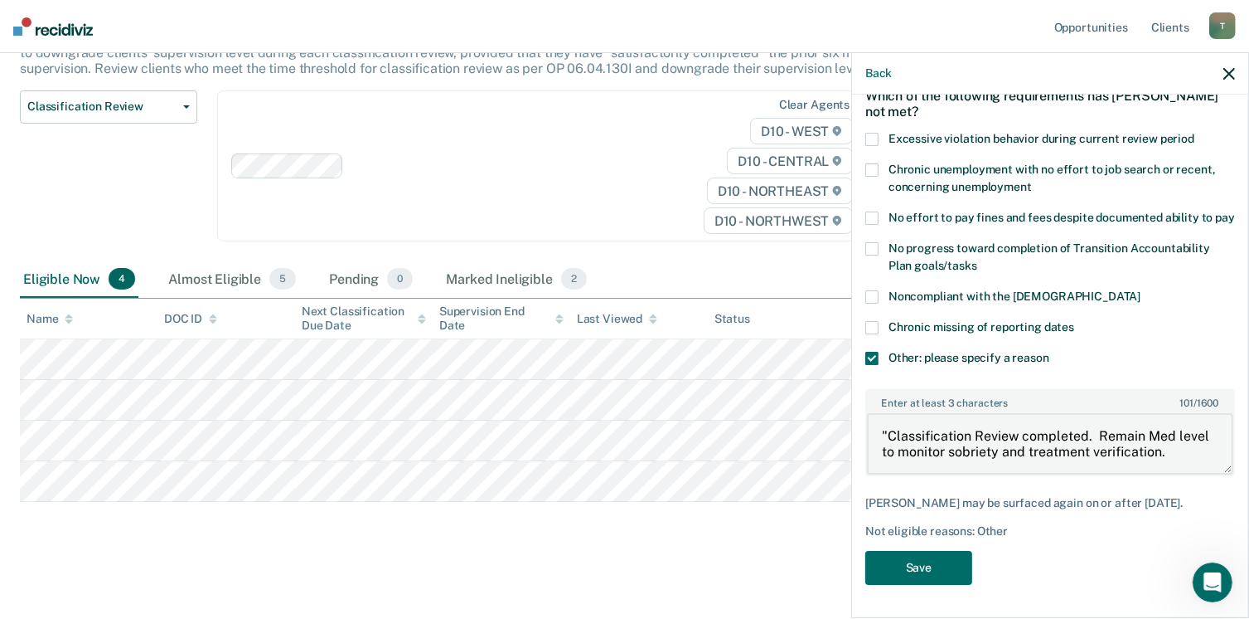
scroll to position [116, 0]
type textarea ""Classification Review completed. Remain Med level to monitor sobriety and trea…"
click at [927, 575] on button "Save" at bounding box center [919, 568] width 107 height 34
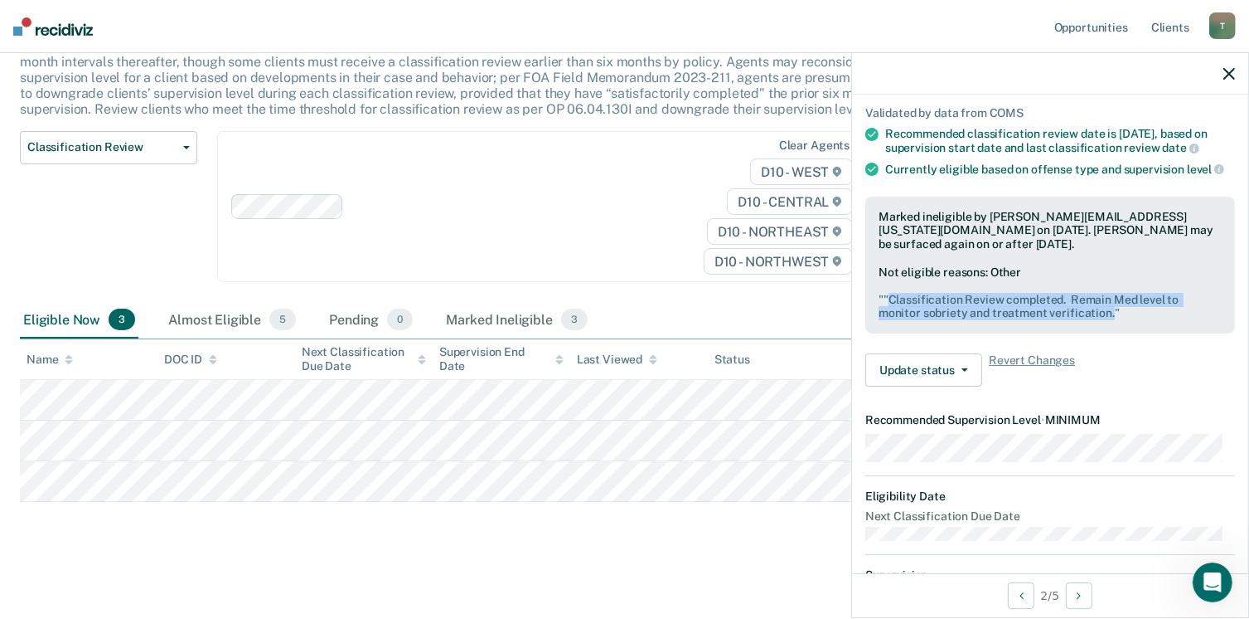
drag, startPoint x: 1108, startPoint y: 337, endPoint x: 891, endPoint y: 326, distance: 216.7
click at [891, 321] on pre "" "Classification Review completed. Remain Med level to monitor sobriety and tr…" at bounding box center [1050, 307] width 343 height 28
copy pre "Classification Review completed. Remain Med level to monitor sobriety and treat…"
click at [1134, 155] on div "Recommended classification review date is [DATE], based on supervision start da…" at bounding box center [1060, 141] width 350 height 28
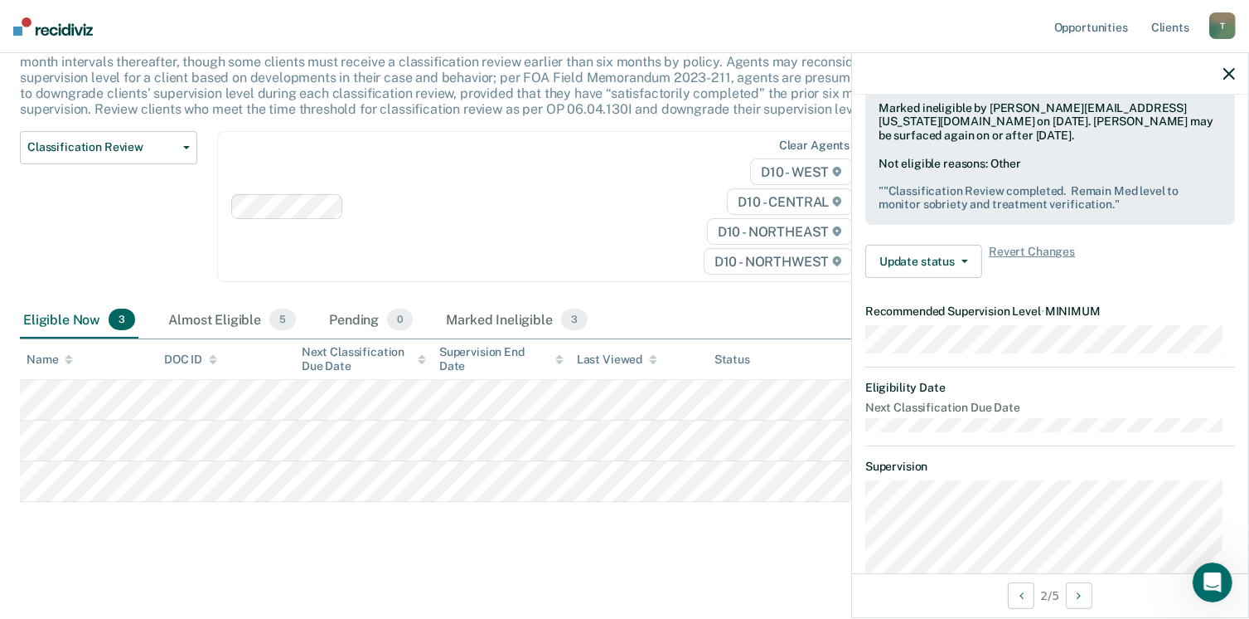
scroll to position [0, 0]
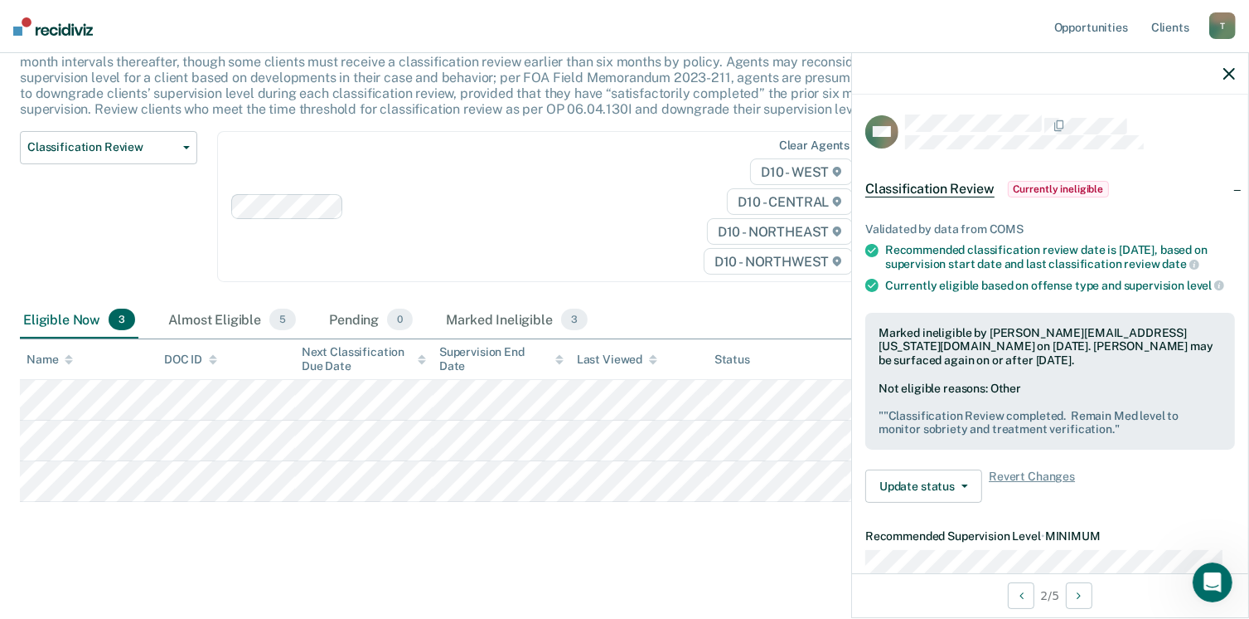
click at [1229, 74] on icon "button" at bounding box center [1230, 74] width 12 height 12
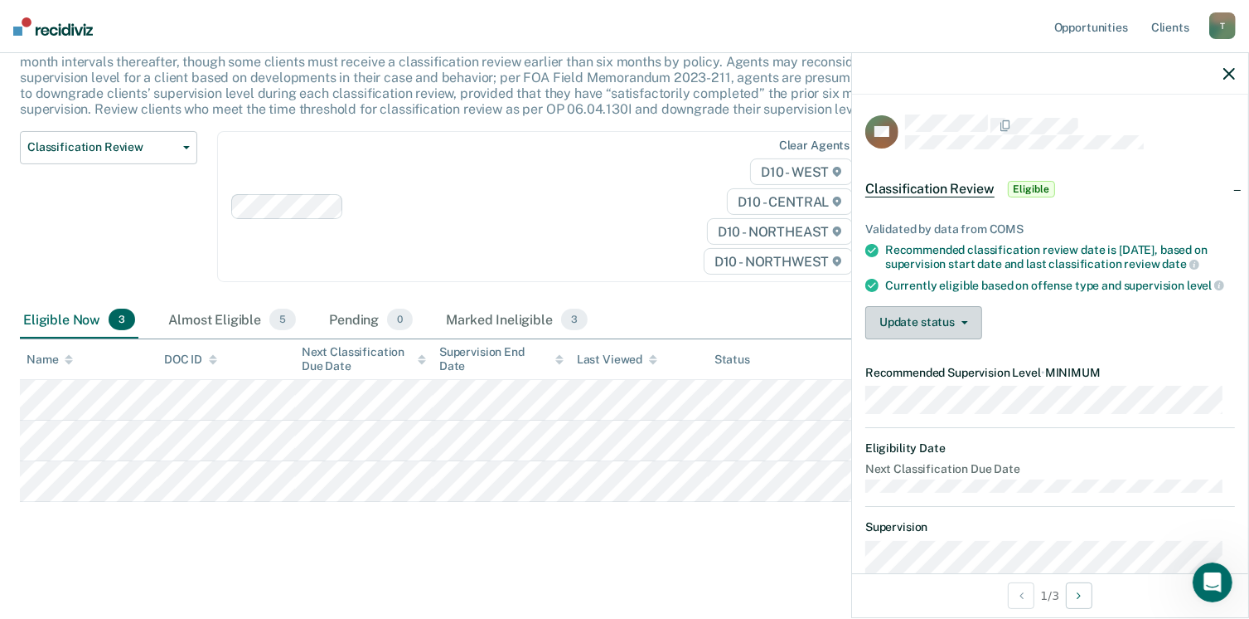
click at [972, 331] on button "Update status" at bounding box center [924, 322] width 117 height 33
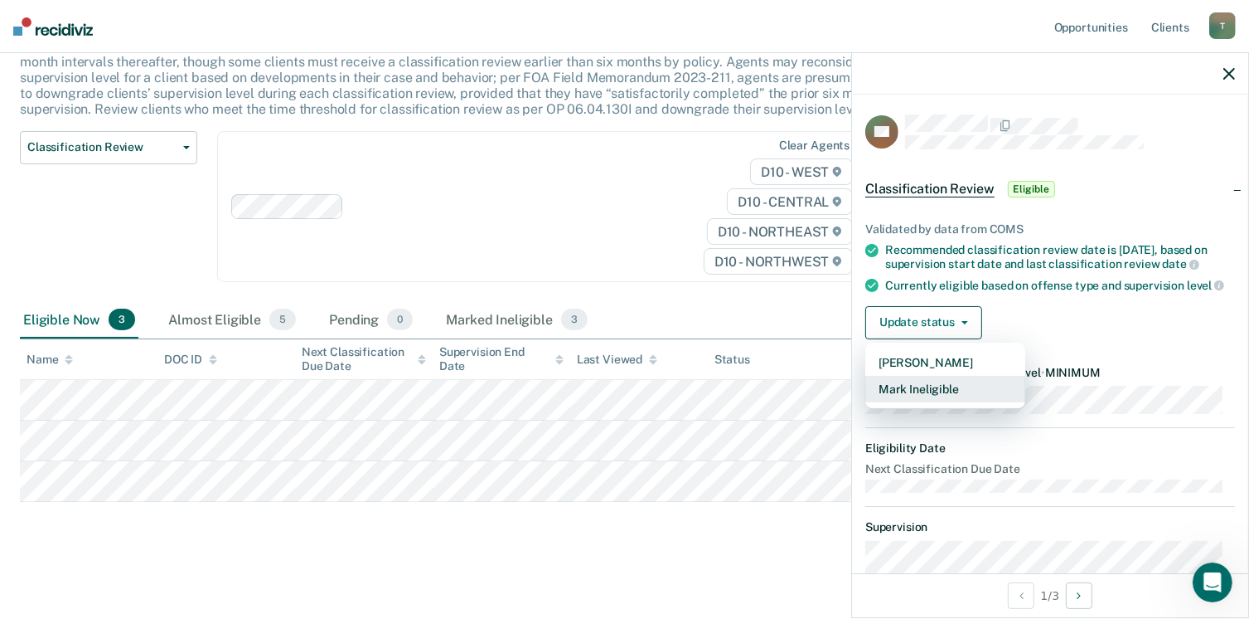
click at [937, 400] on button "Mark Ineligible" at bounding box center [946, 389] width 160 height 27
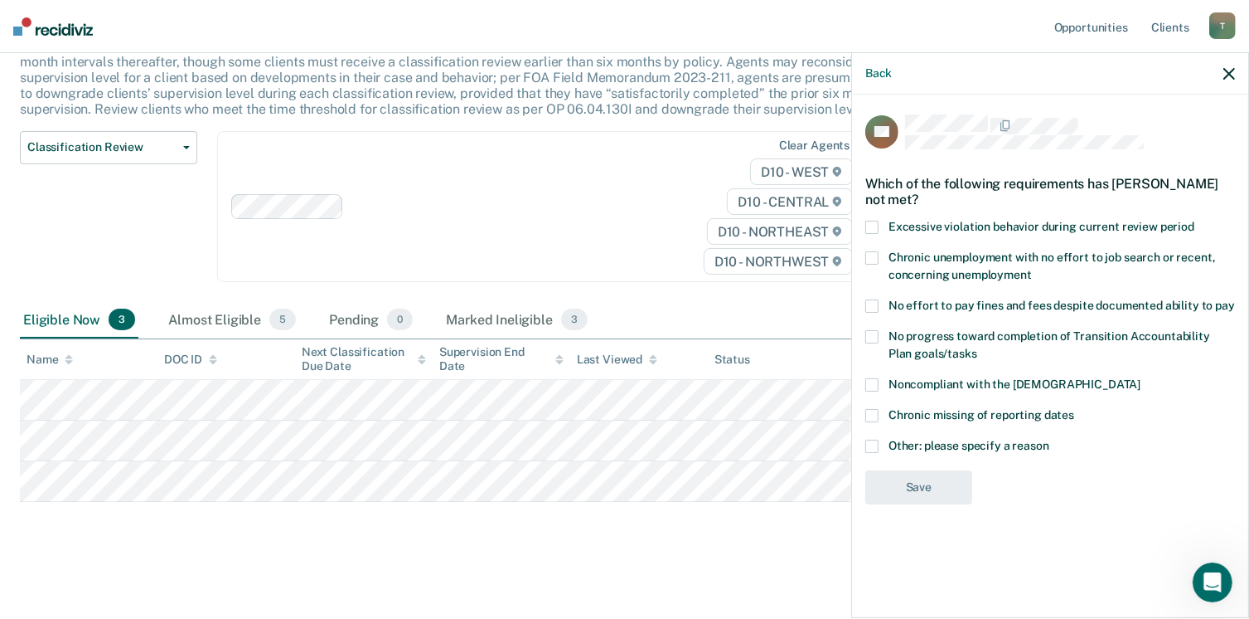
click at [879, 383] on label "Noncompliant with the [DEMOGRAPHIC_DATA]" at bounding box center [1051, 386] width 370 height 17
click at [1141, 378] on input "Noncompliant with the [DEMOGRAPHIC_DATA]" at bounding box center [1141, 378] width 0 height 0
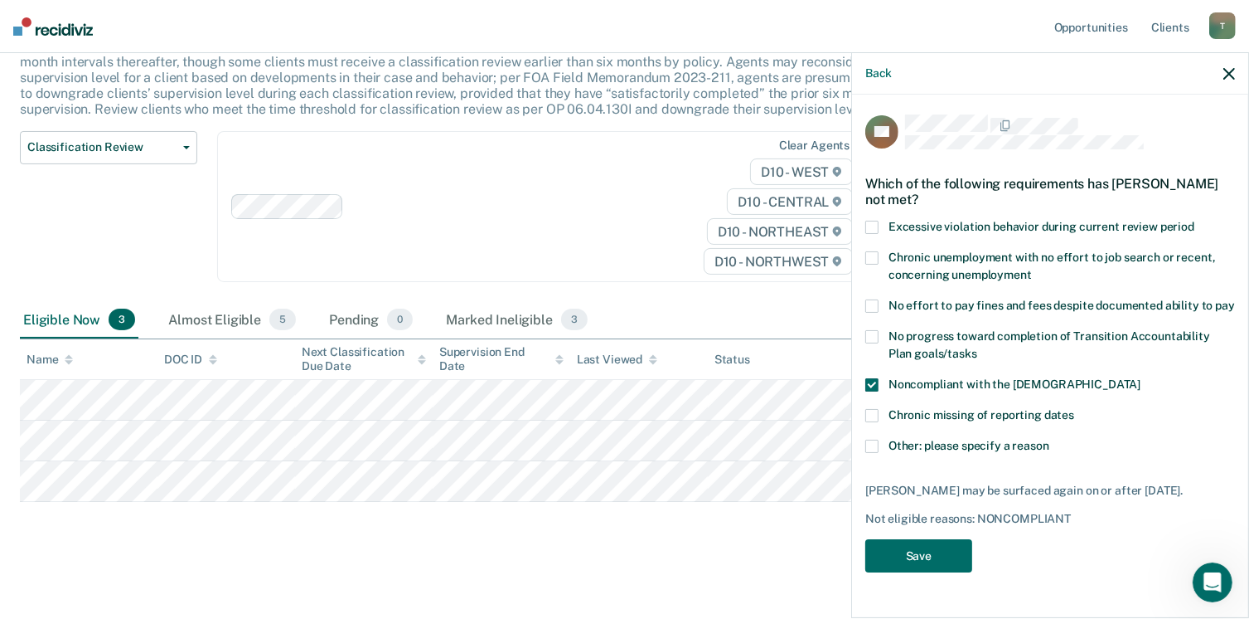
click at [875, 439] on span at bounding box center [872, 445] width 13 height 13
click at [1050, 439] on input "Other: please specify a reason" at bounding box center [1050, 439] width 0 height 0
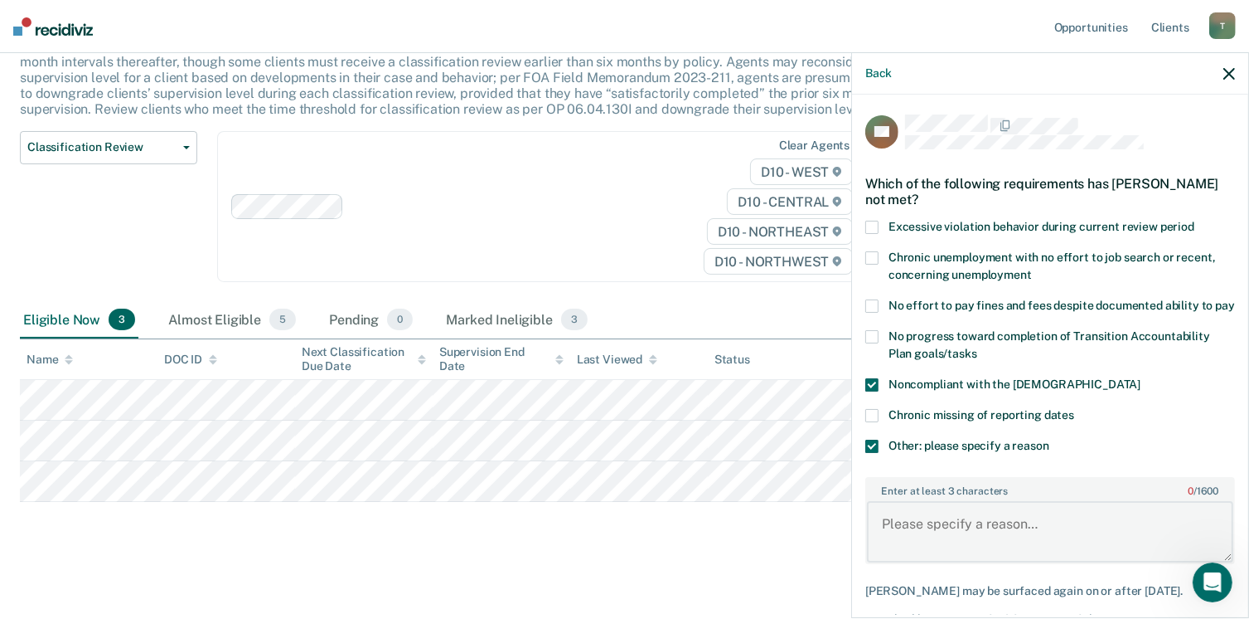
click at [884, 524] on textarea "Enter at least 3 characters 0 / 1600" at bounding box center [1050, 531] width 366 height 61
type textarea "S"
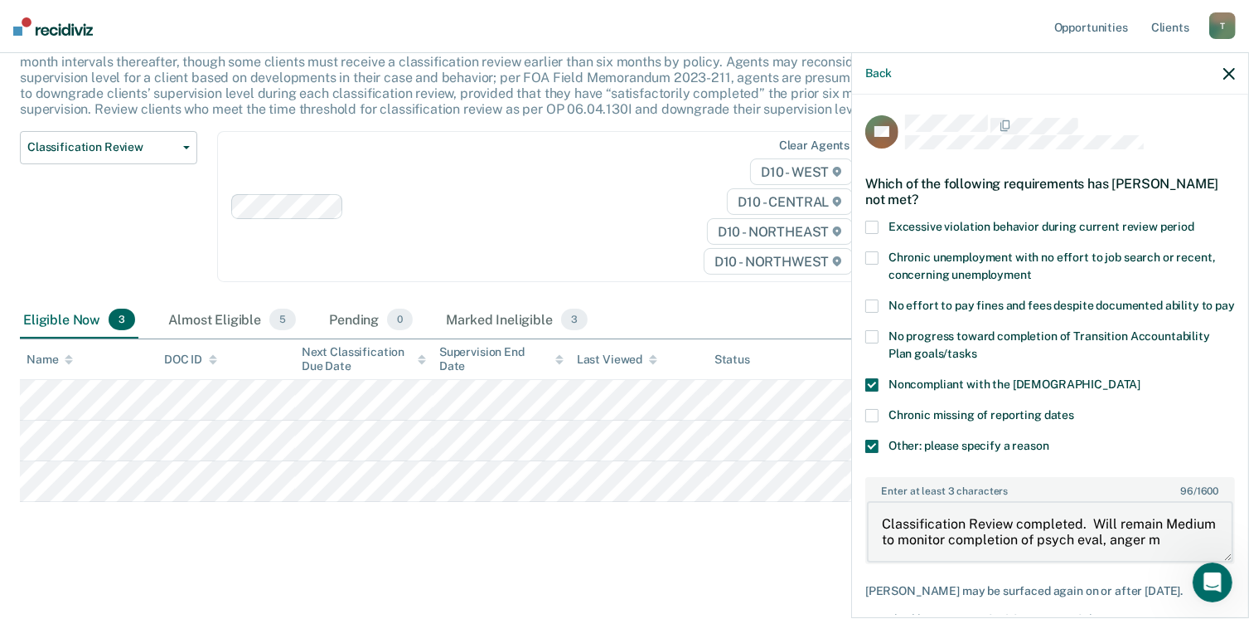
scroll to position [3, 0]
drag, startPoint x: 1062, startPoint y: 567, endPoint x: 883, endPoint y: 536, distance: 181.7
click at [883, 536] on textarea "Classification Review completed. Will remain Medium to monitor completion of ps…" at bounding box center [1050, 531] width 366 height 61
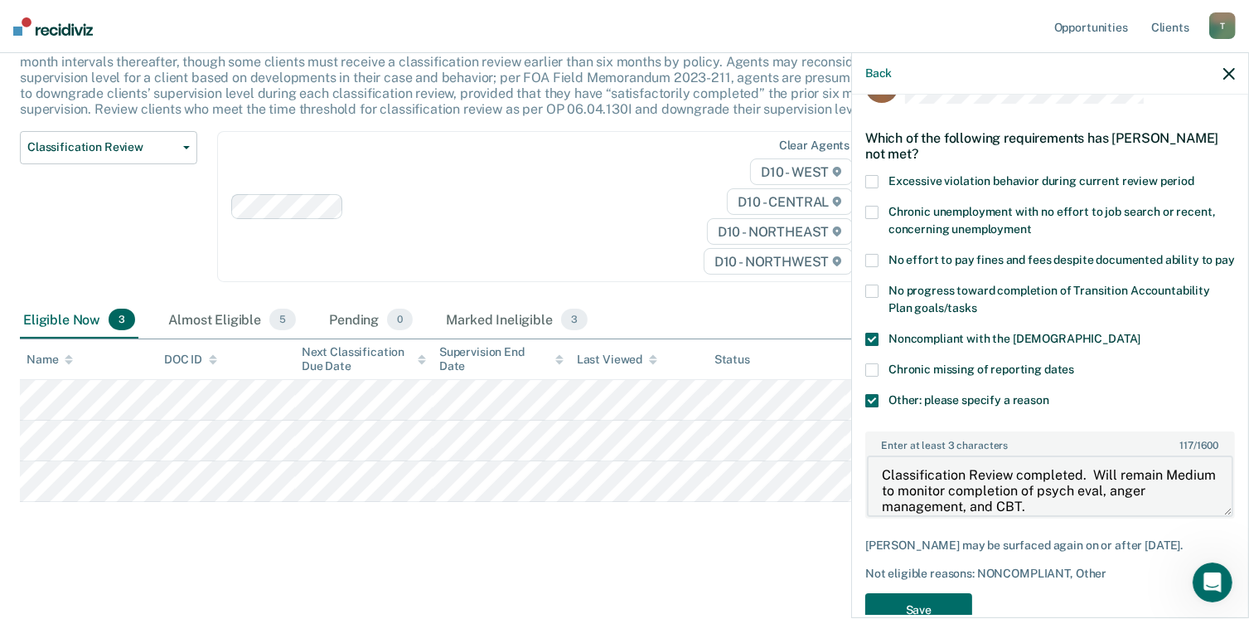
scroll to position [102, 0]
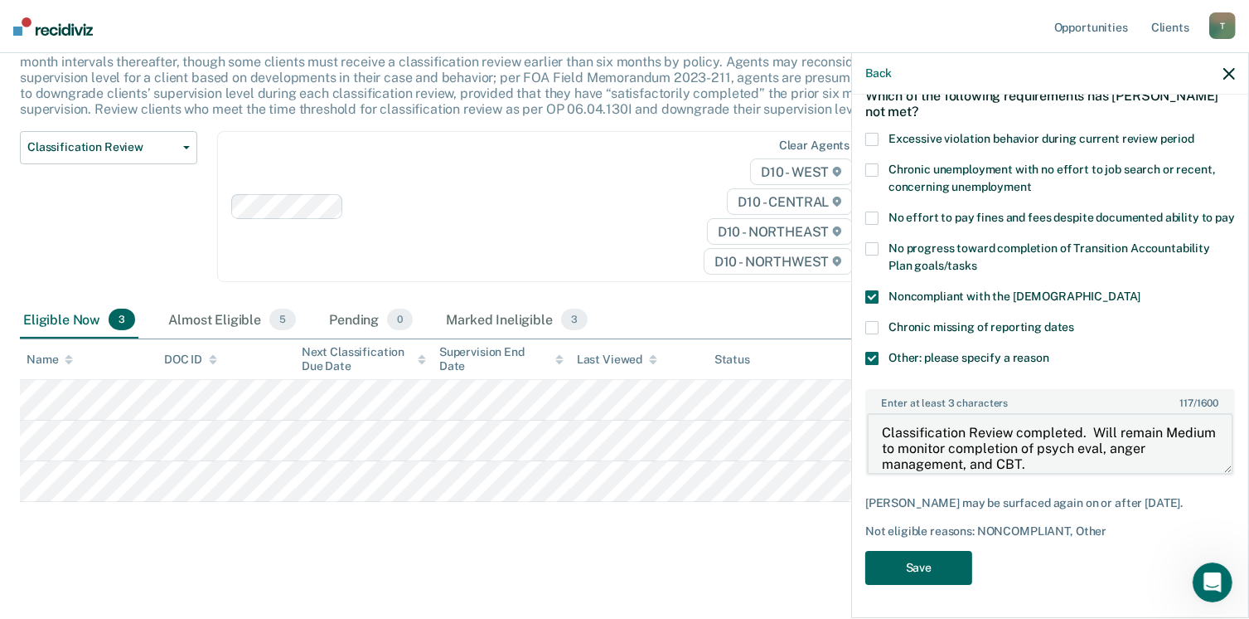
type textarea "Classification Review completed. Will remain Medium to monitor completion of ps…"
click at [934, 565] on button "Save" at bounding box center [919, 568] width 107 height 34
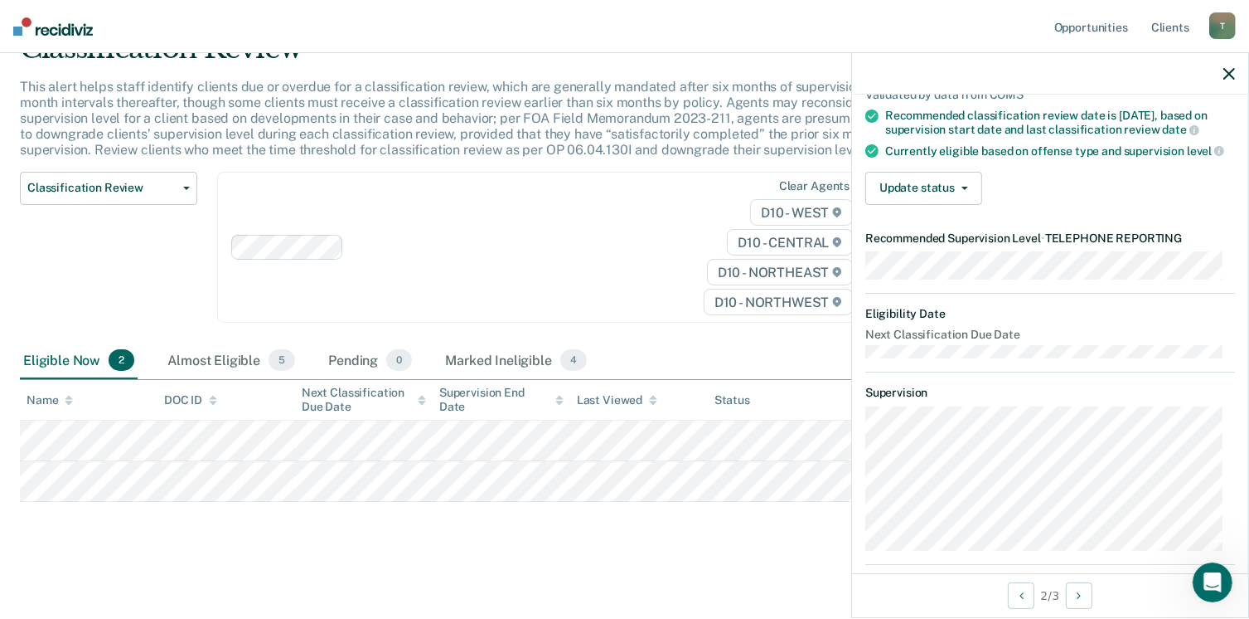
scroll to position [113, 0]
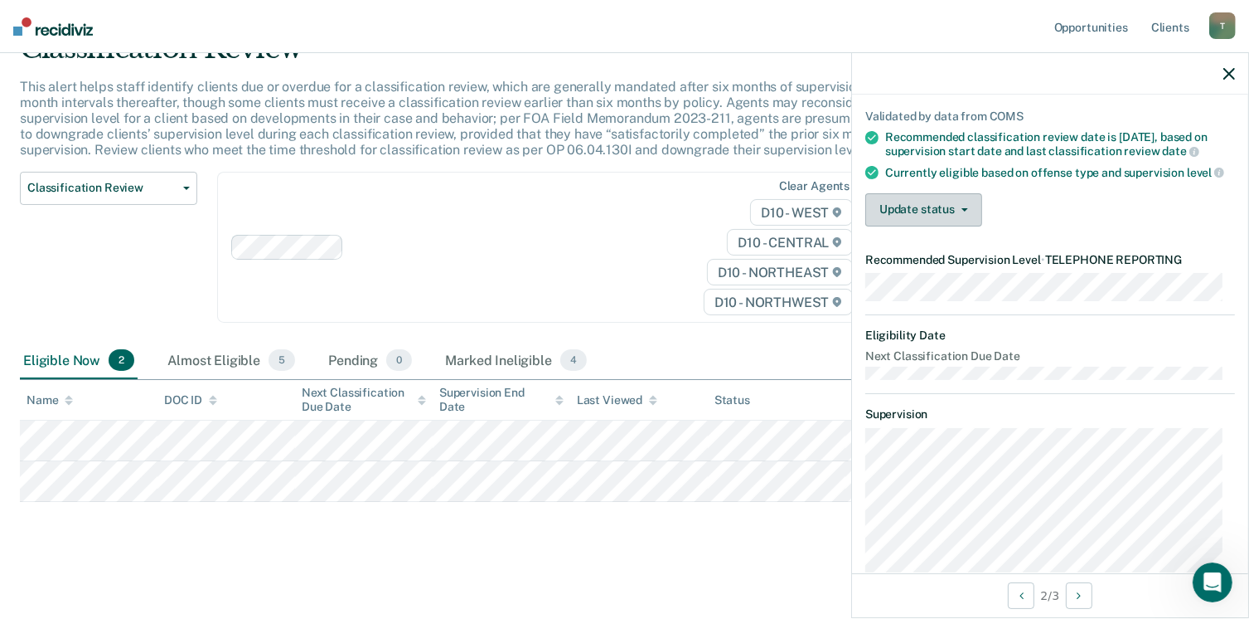
click at [968, 219] on button "Update status" at bounding box center [924, 209] width 117 height 33
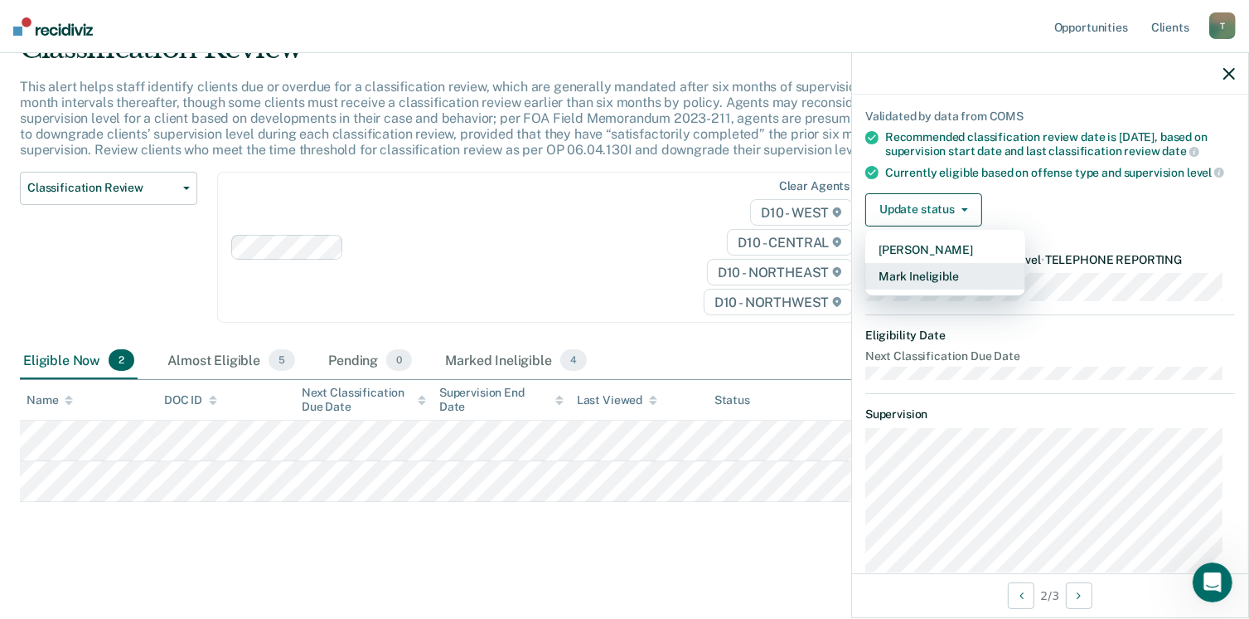
click at [934, 285] on button "Mark Ineligible" at bounding box center [946, 276] width 160 height 27
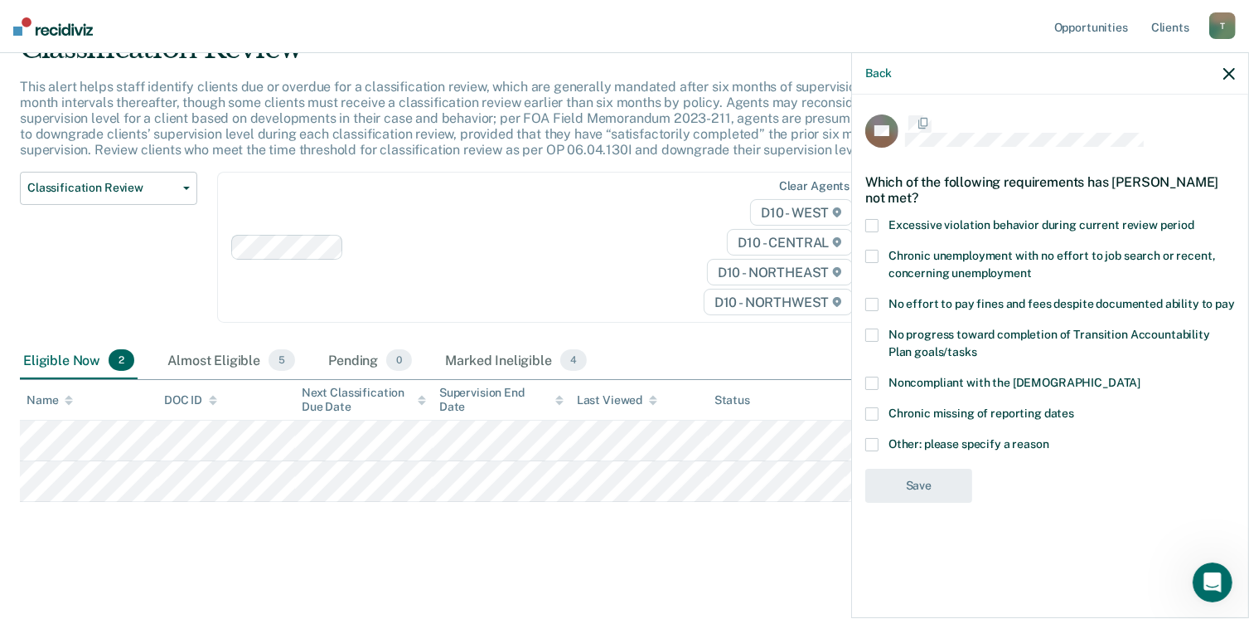
scroll to position [0, 0]
click at [876, 440] on span at bounding box center [872, 445] width 13 height 13
click at [1050, 439] on input "Other: please specify a reason" at bounding box center [1050, 439] width 0 height 0
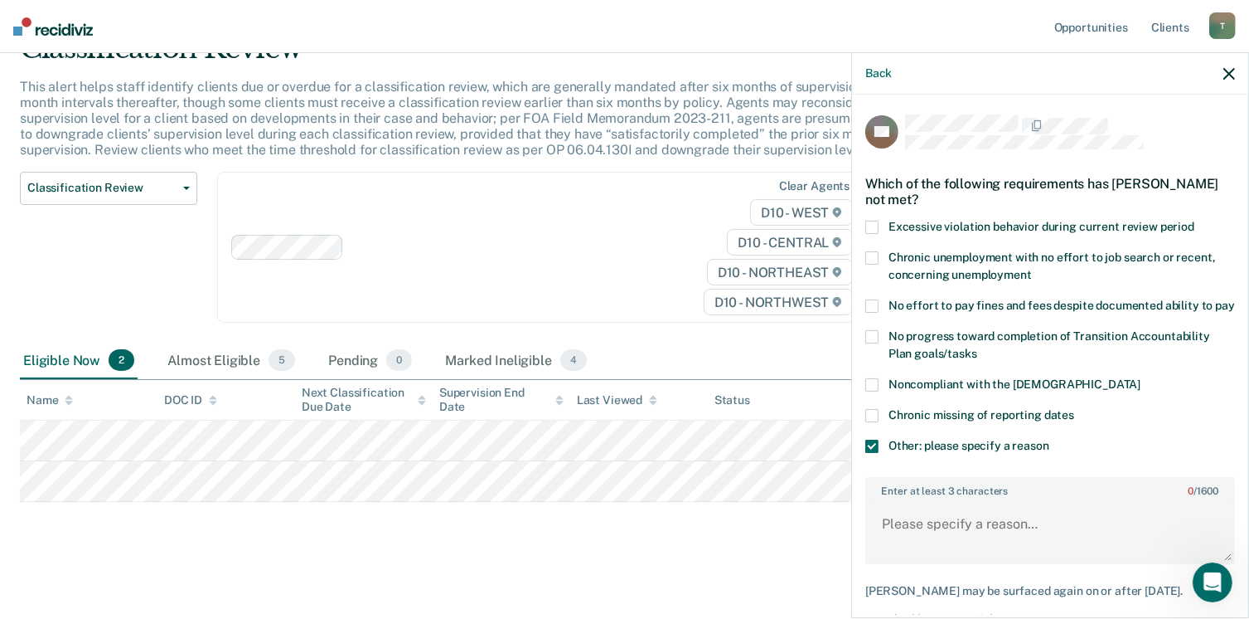
click at [900, 514] on div "Enter at least 3 characters 0 / 1600" at bounding box center [1051, 520] width 370 height 87
click at [909, 539] on textarea "Enter at least 3 characters 0 / 1600" at bounding box center [1050, 531] width 366 height 61
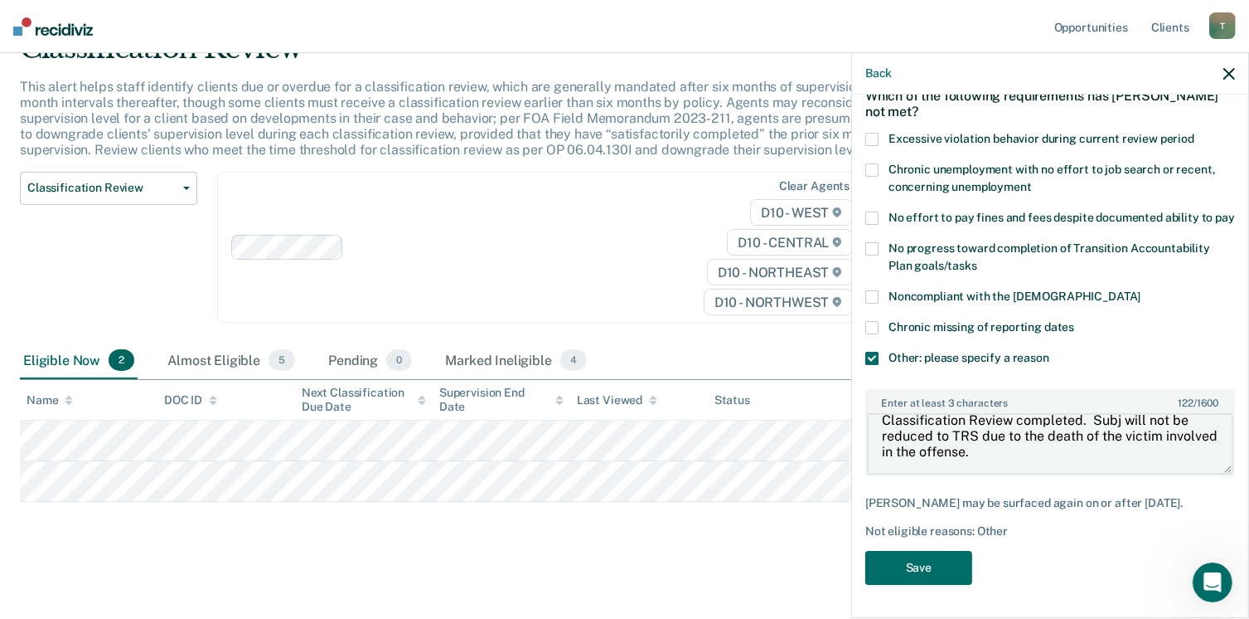
scroll to position [102, 0]
type textarea "Classification Review completed. Subj will not be reduced to TRS due to the dea…"
click at [937, 570] on button "Save" at bounding box center [919, 568] width 107 height 34
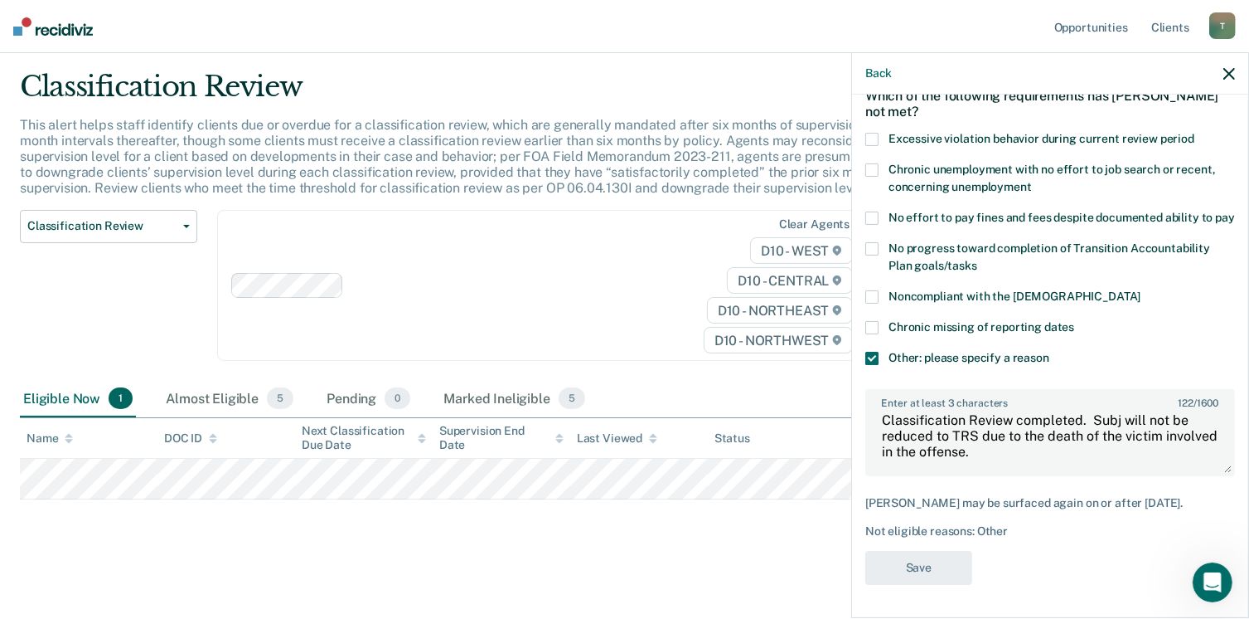
scroll to position [43, 0]
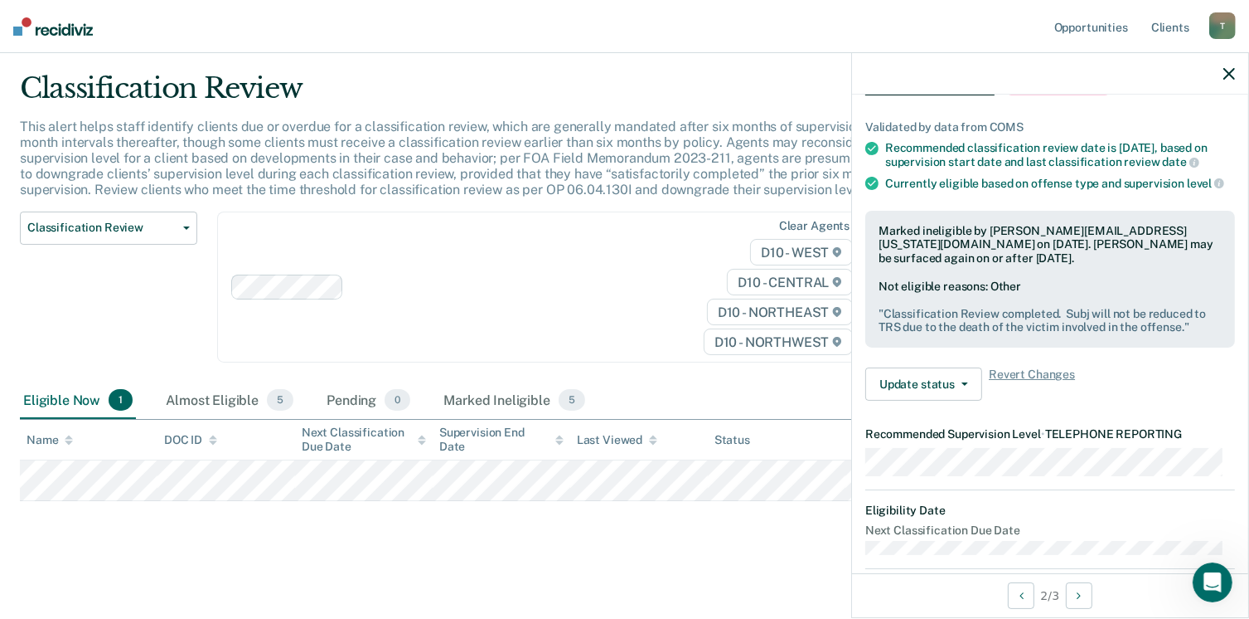
drag, startPoint x: 886, startPoint y: 323, endPoint x: 1184, endPoint y: 332, distance: 297.8
click at [1184, 332] on pre "" Classification Review completed. Subj will not be reduced to TRS due to the d…" at bounding box center [1050, 321] width 343 height 28
drag, startPoint x: 1184, startPoint y: 332, endPoint x: 1102, endPoint y: 339, distance: 82.3
copy pre "Classification Review completed. Subj will not be reduced to TRS due to the dea…"
